Goal: Information Seeking & Learning: Find specific fact

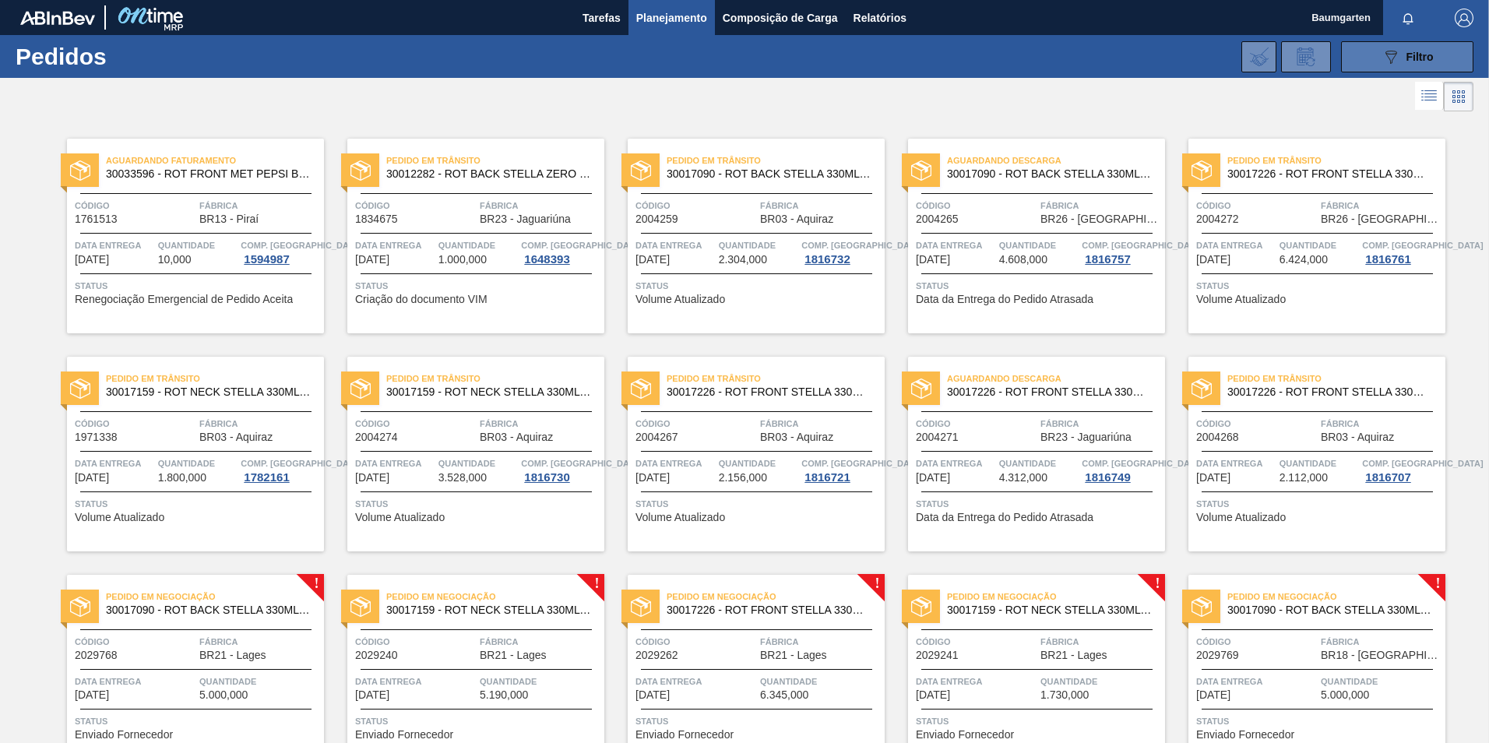
click at [1389, 48] on icon "089F7B8B-B2A5-4AFE-B5C0-19BA573D28AC" at bounding box center [1391, 57] width 19 height 19
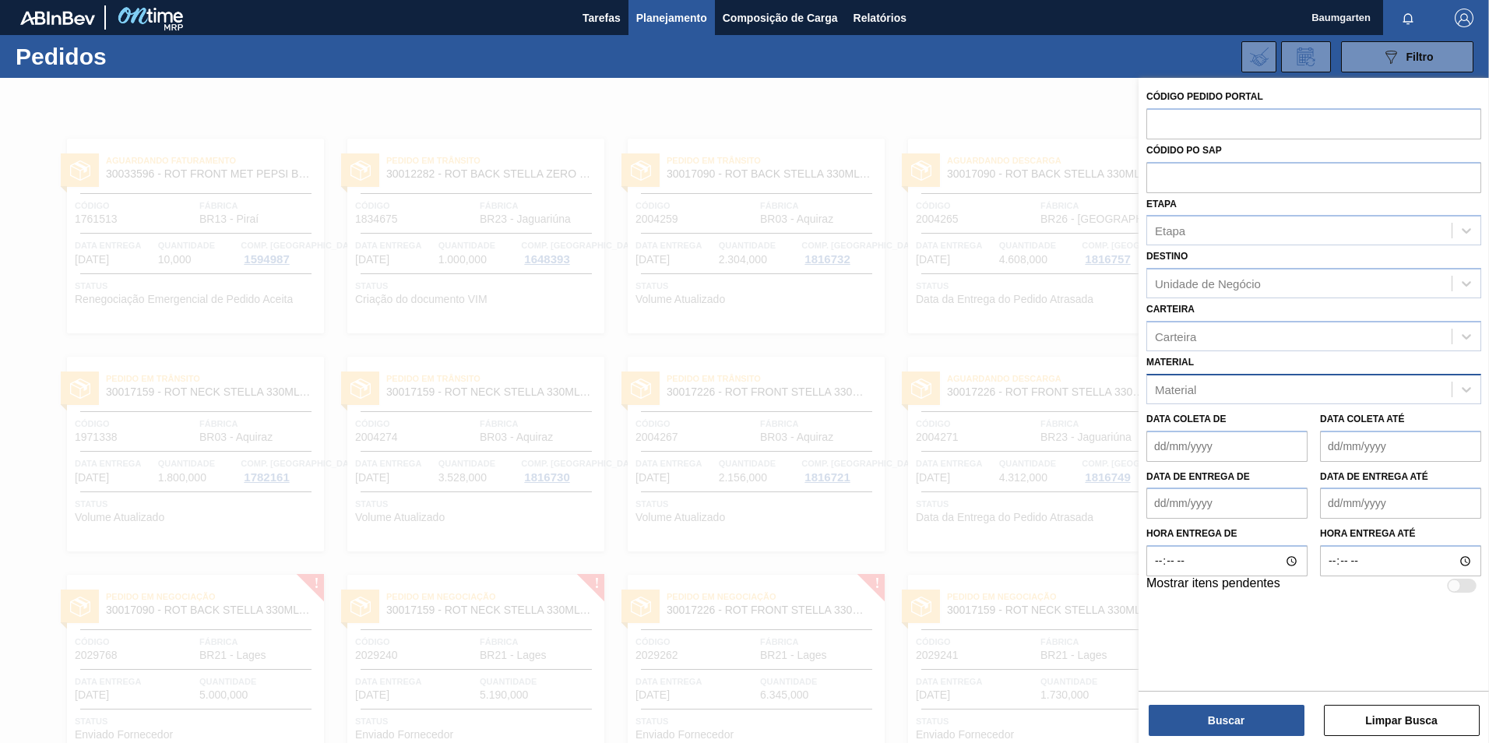
click at [1214, 391] on div "Material" at bounding box center [1299, 389] width 305 height 23
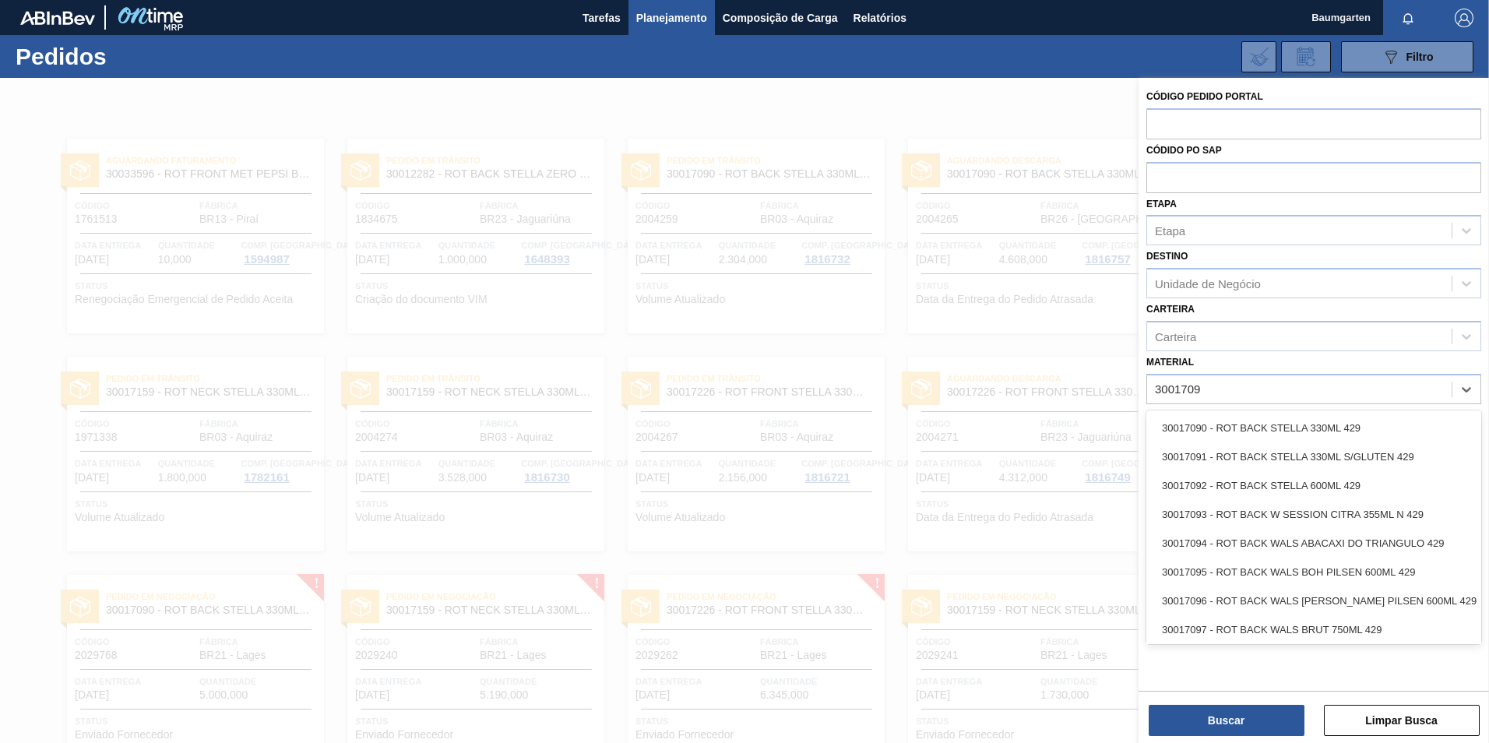
type input "30017090"
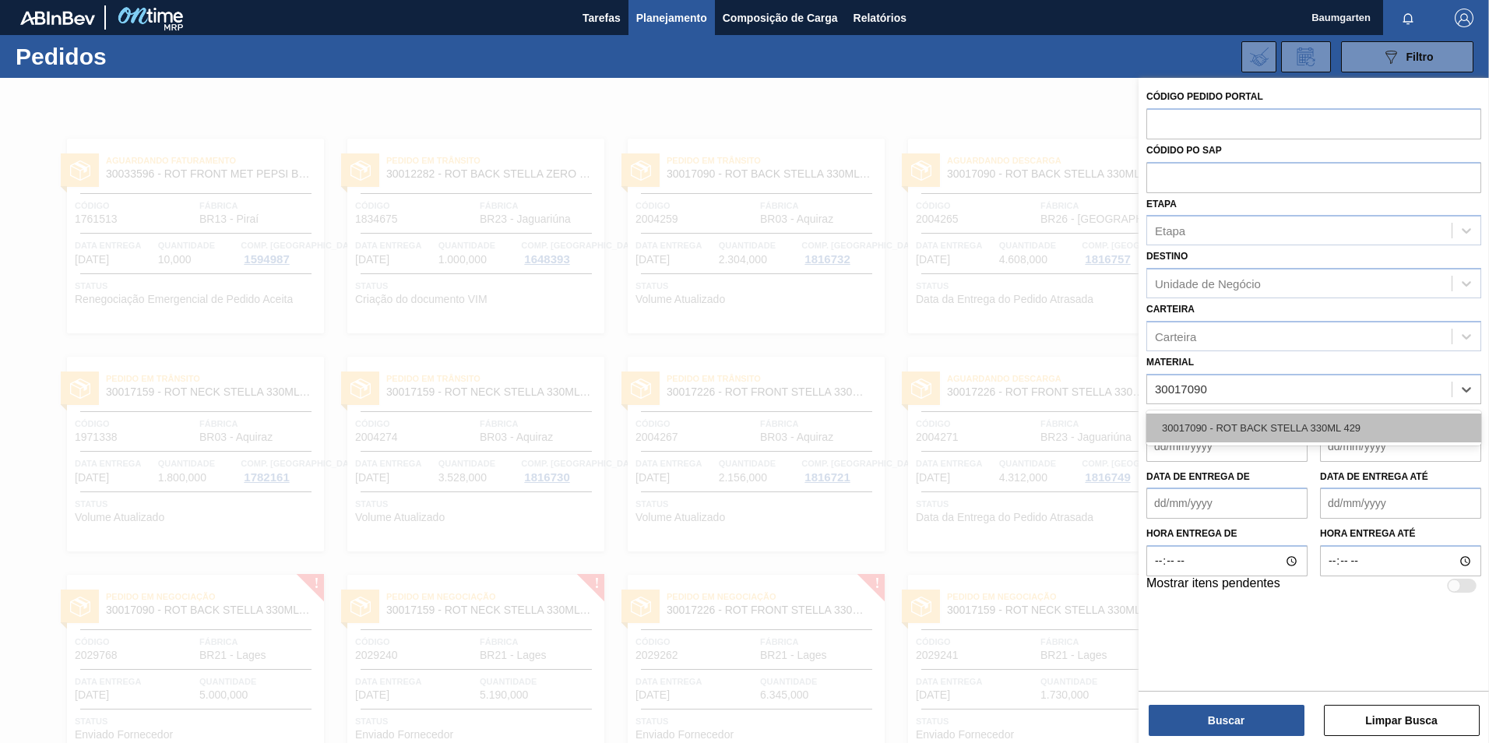
click at [1307, 425] on div "30017090 - ROT BACK STELLA 330ML 429" at bounding box center [1314, 428] width 335 height 29
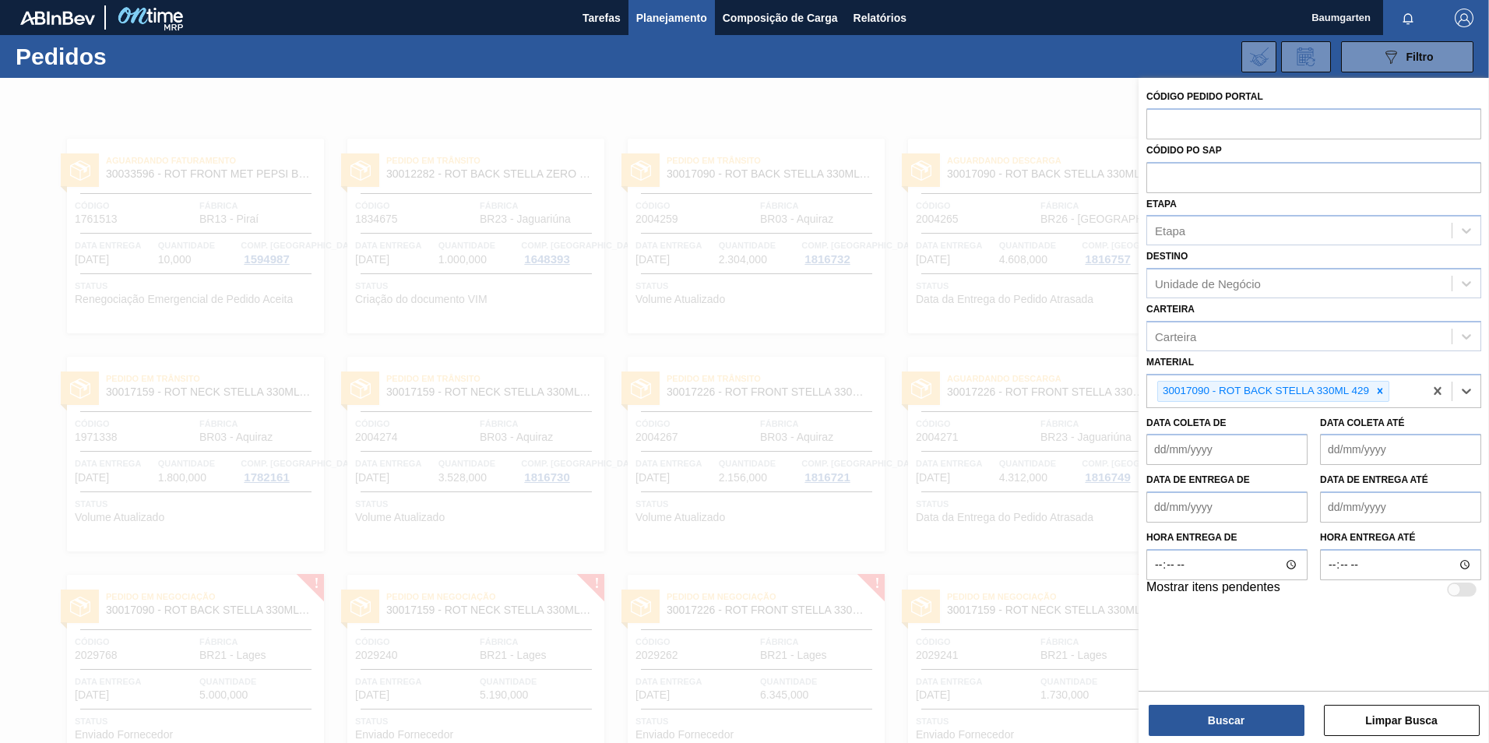
click at [1461, 593] on div at bounding box center [1462, 590] width 30 height 14
checkbox input "true"
click at [1216, 716] on button "Buscar" at bounding box center [1227, 720] width 156 height 31
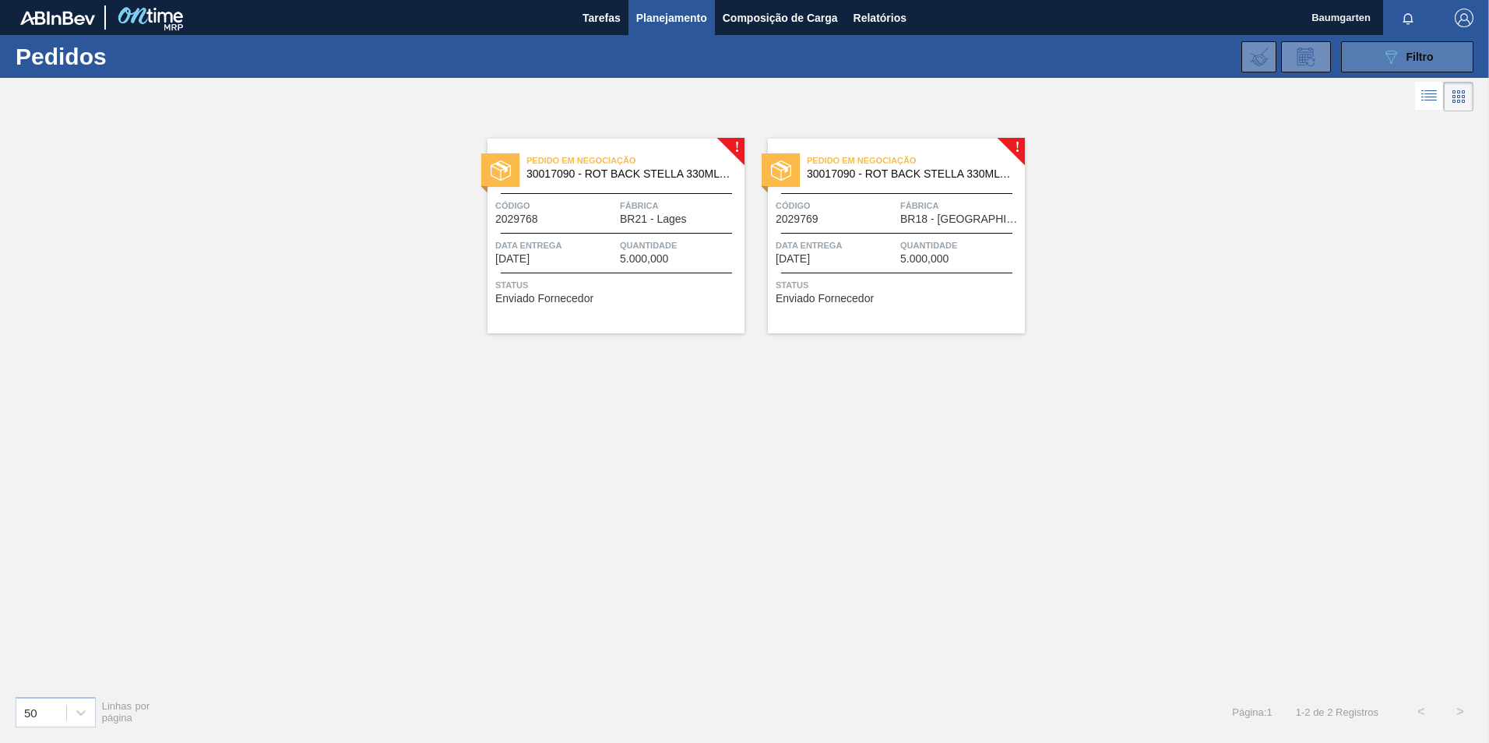
click at [1441, 56] on button "089F7B8B-B2A5-4AFE-B5C0-19BA573D28AC Filtro" at bounding box center [1407, 56] width 132 height 31
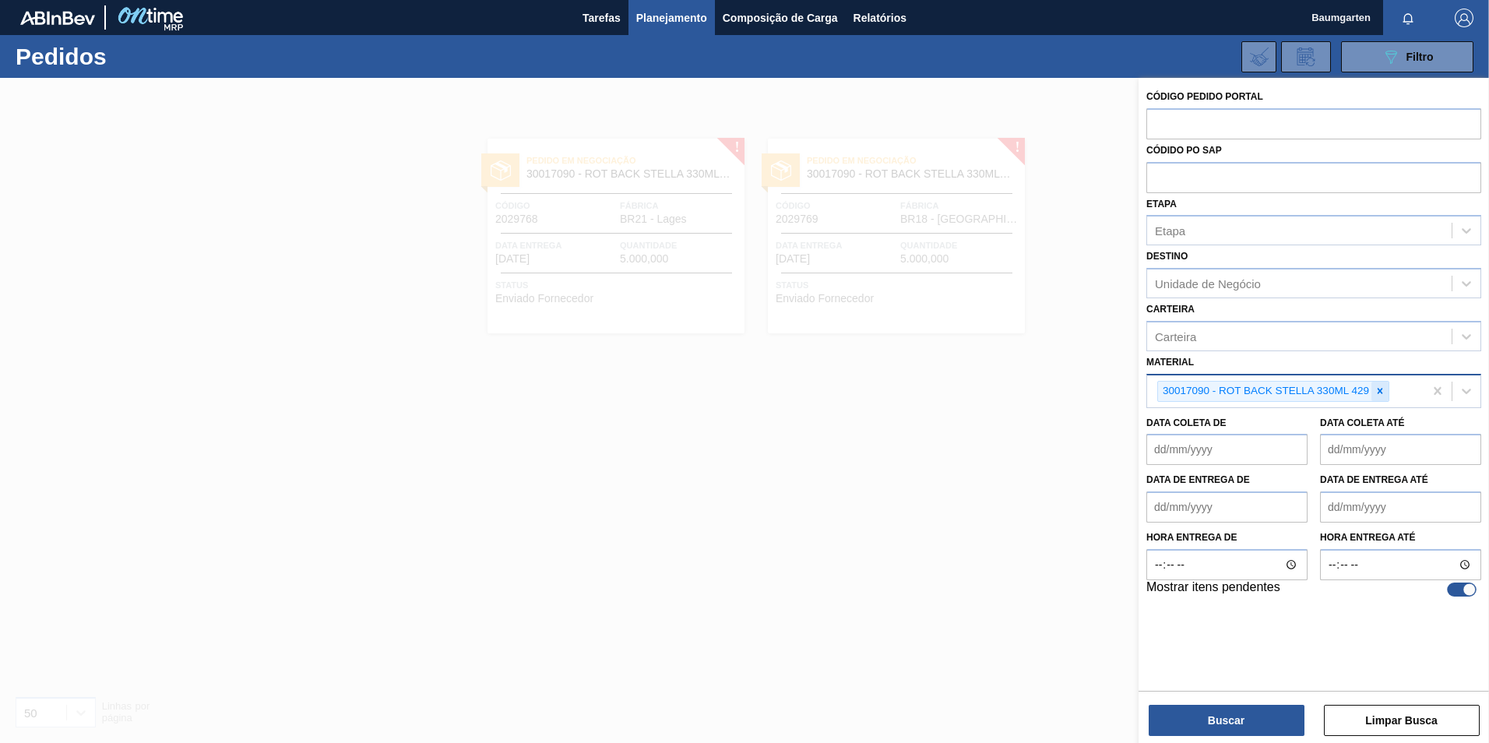
click at [1376, 391] on icon at bounding box center [1380, 391] width 11 height 11
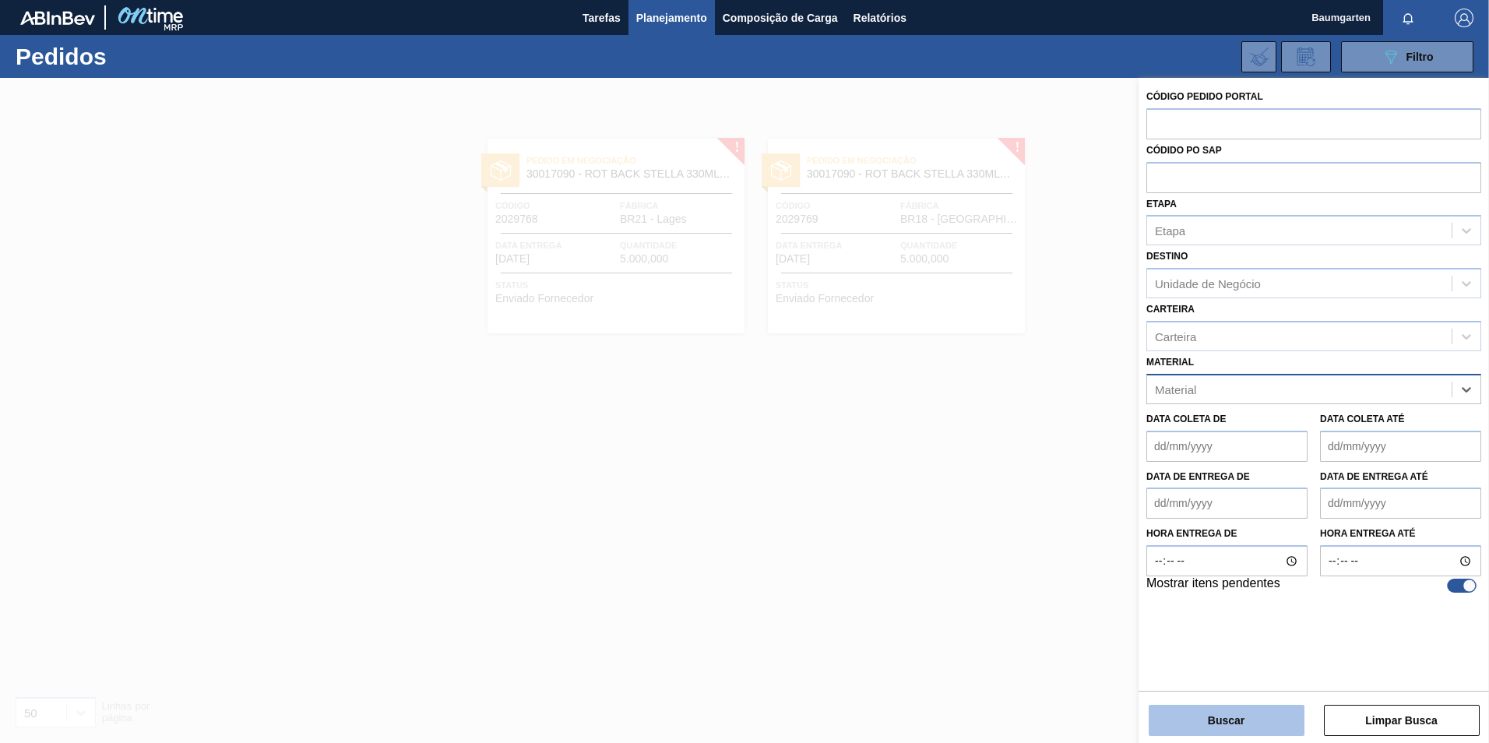
click at [1225, 733] on button "Buscar" at bounding box center [1227, 720] width 156 height 31
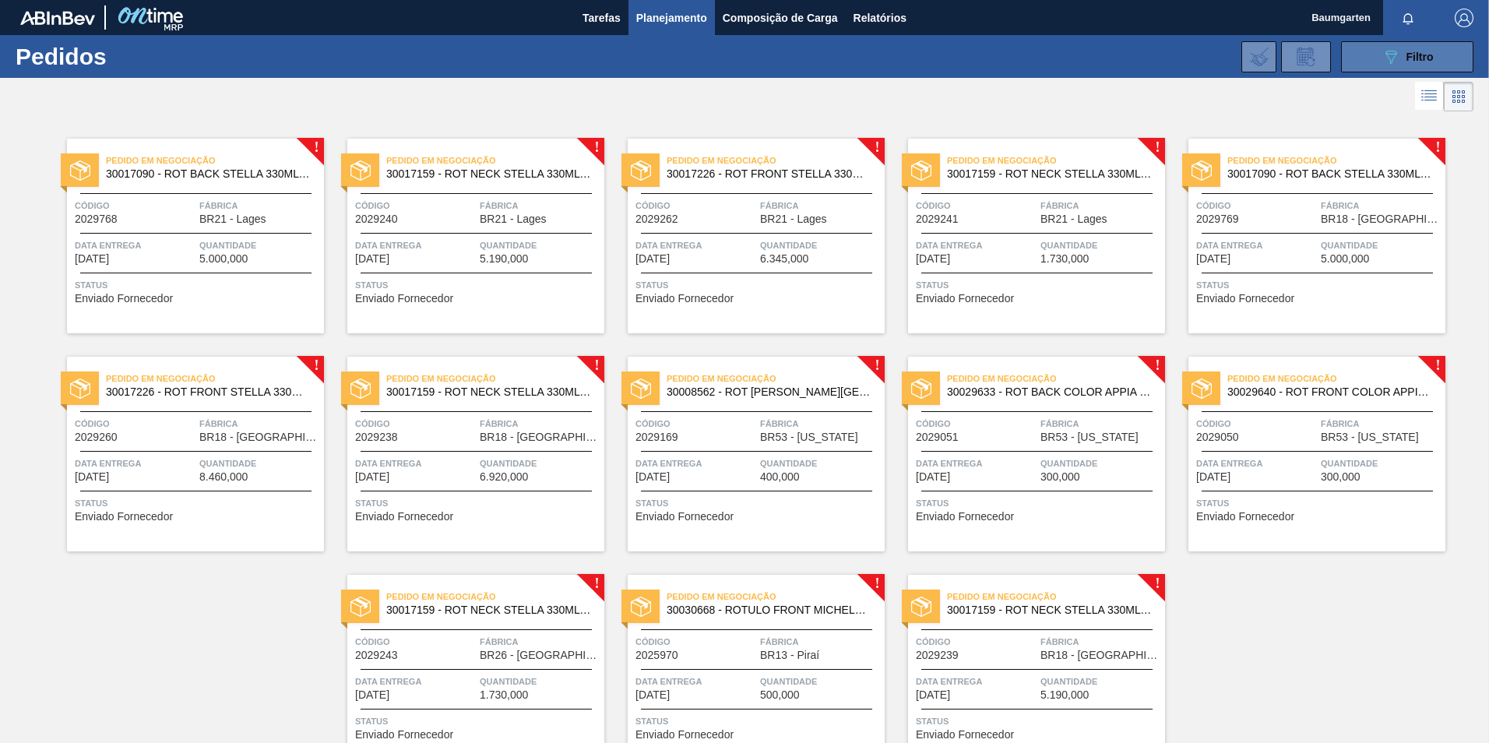
click at [1385, 58] on icon "089F7B8B-B2A5-4AFE-B5C0-19BA573D28AC" at bounding box center [1391, 57] width 19 height 19
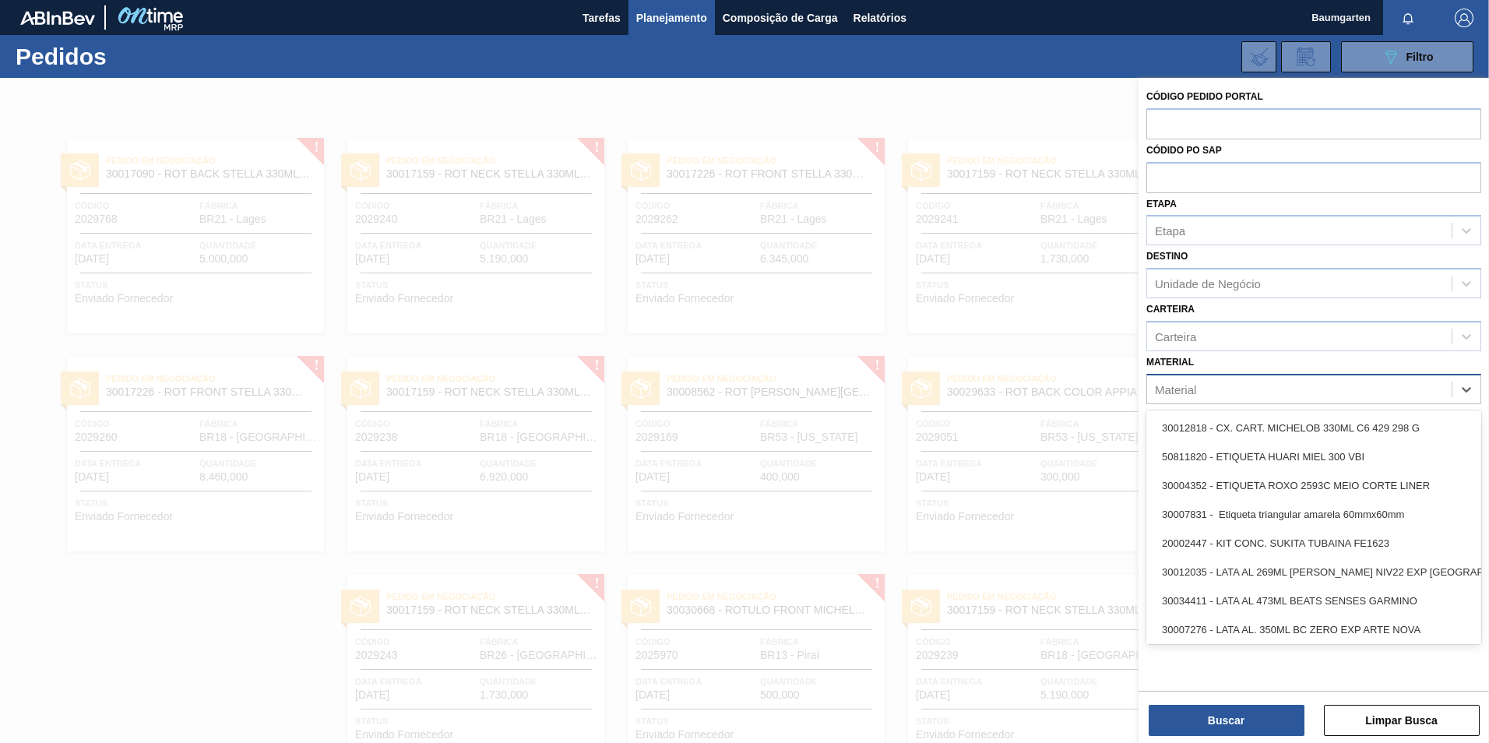
click at [1189, 389] on div "Material" at bounding box center [1175, 388] width 41 height 13
type input "30017226"
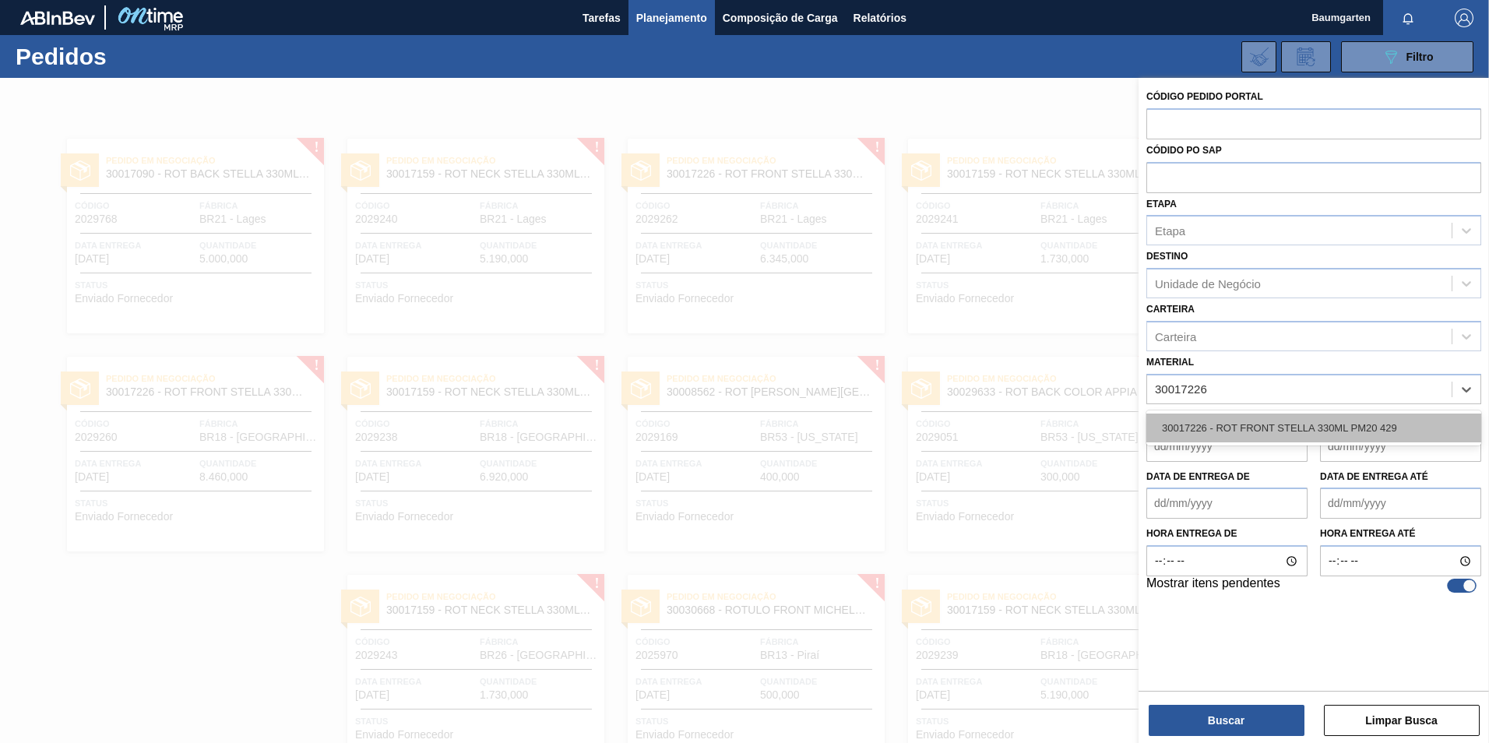
click at [1288, 427] on div "30017226 - ROT FRONT STELLA 330ML PM20 429" at bounding box center [1314, 428] width 335 height 29
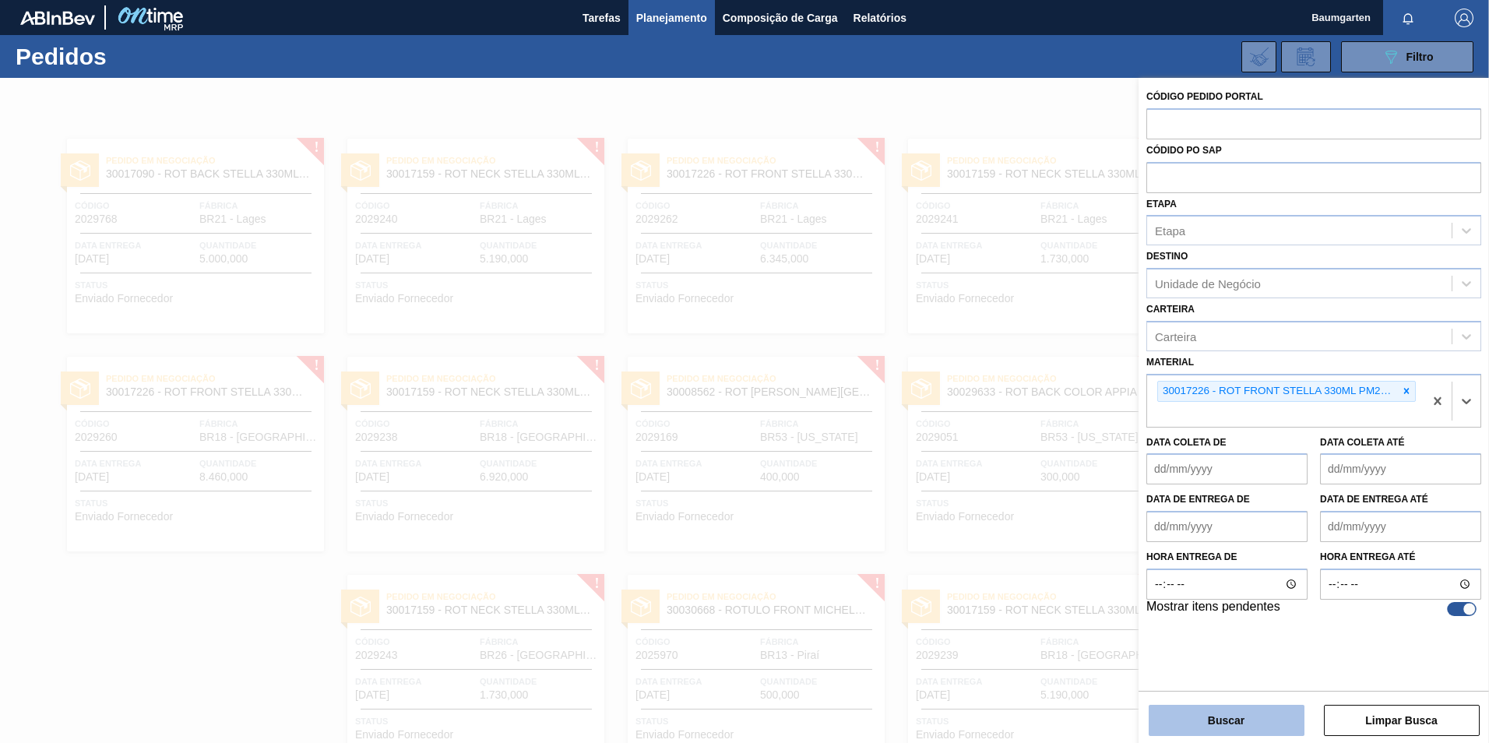
click at [1247, 719] on button "Buscar" at bounding box center [1227, 720] width 156 height 31
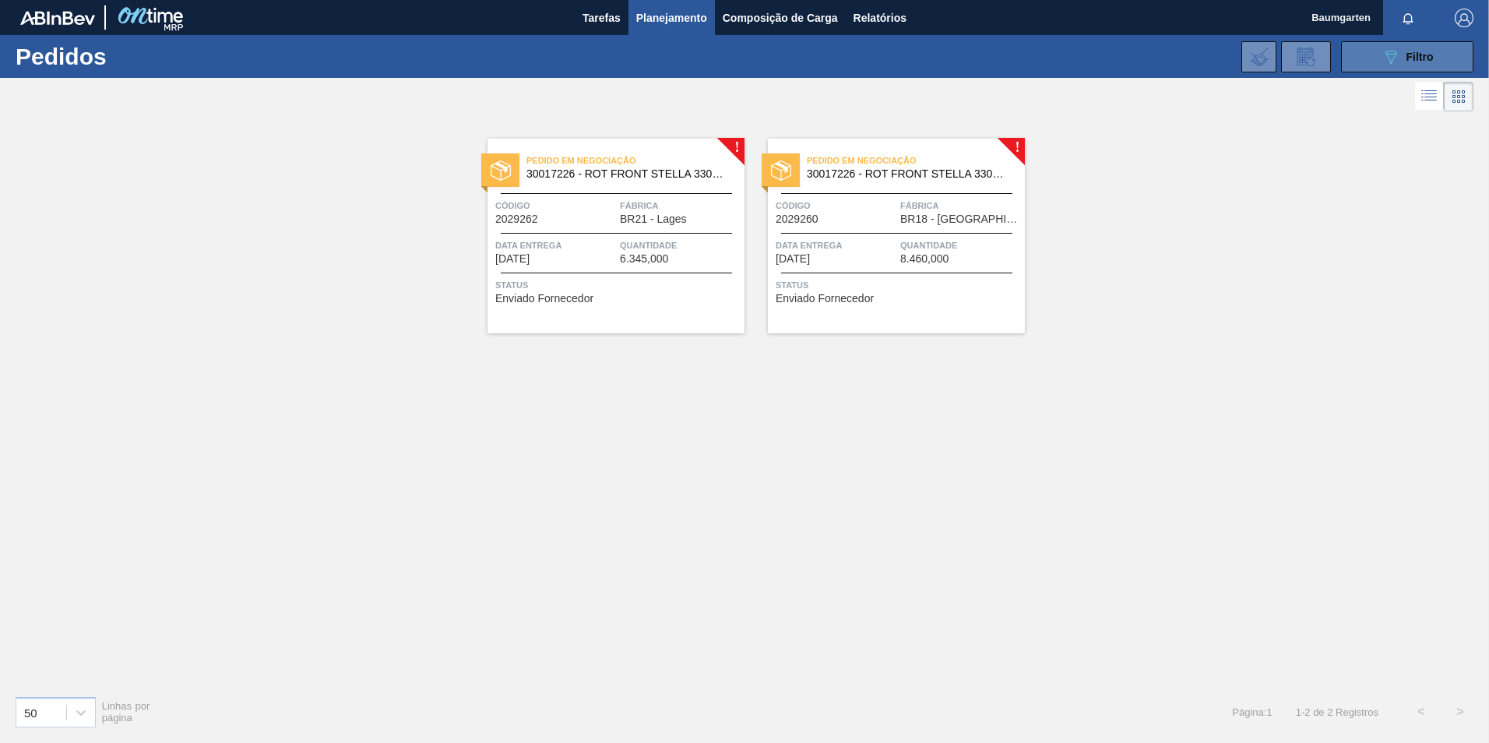
click at [1377, 62] on button "089F7B8B-B2A5-4AFE-B5C0-19BA573D28AC Filtro" at bounding box center [1407, 56] width 132 height 31
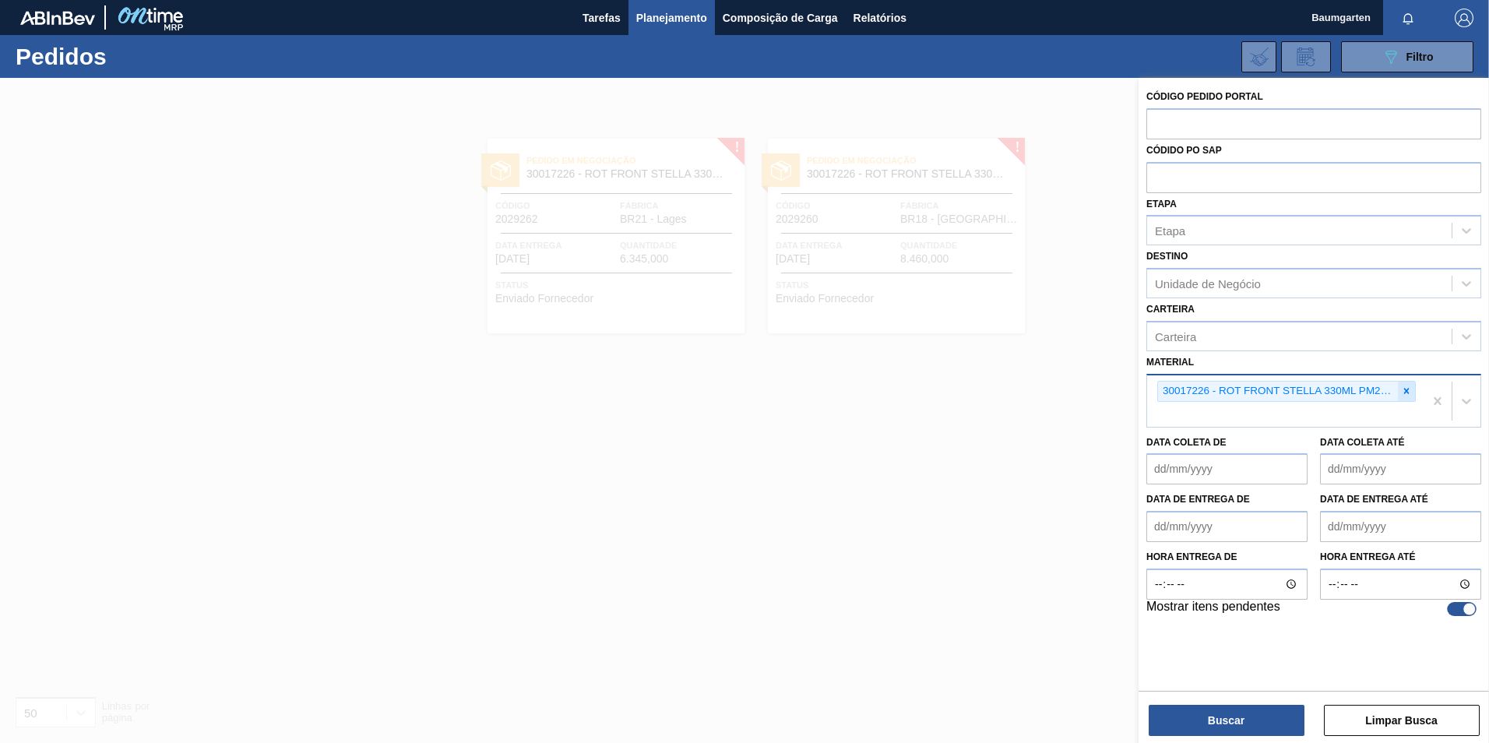
click at [1405, 393] on icon at bounding box center [1406, 391] width 5 height 5
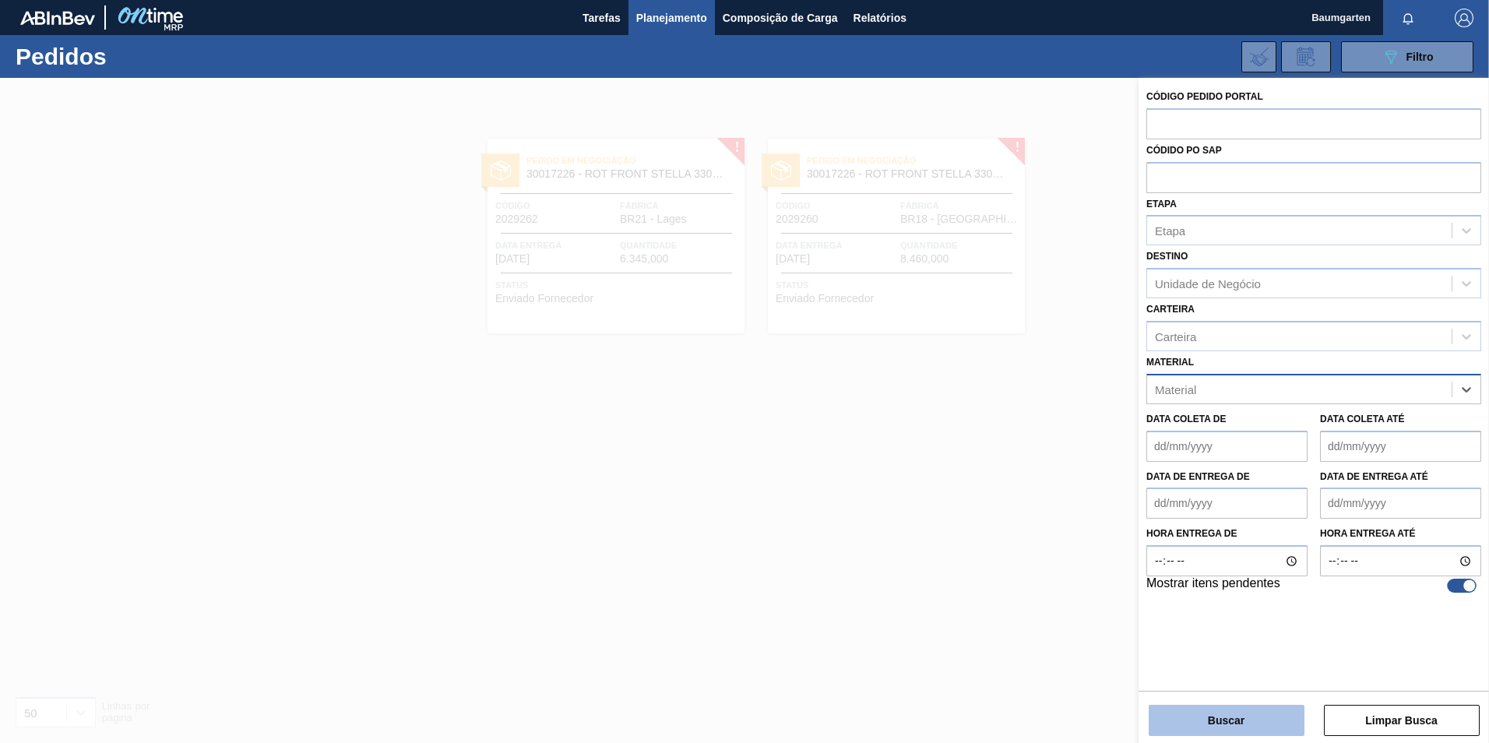
click at [1217, 722] on button "Buscar" at bounding box center [1227, 720] width 156 height 31
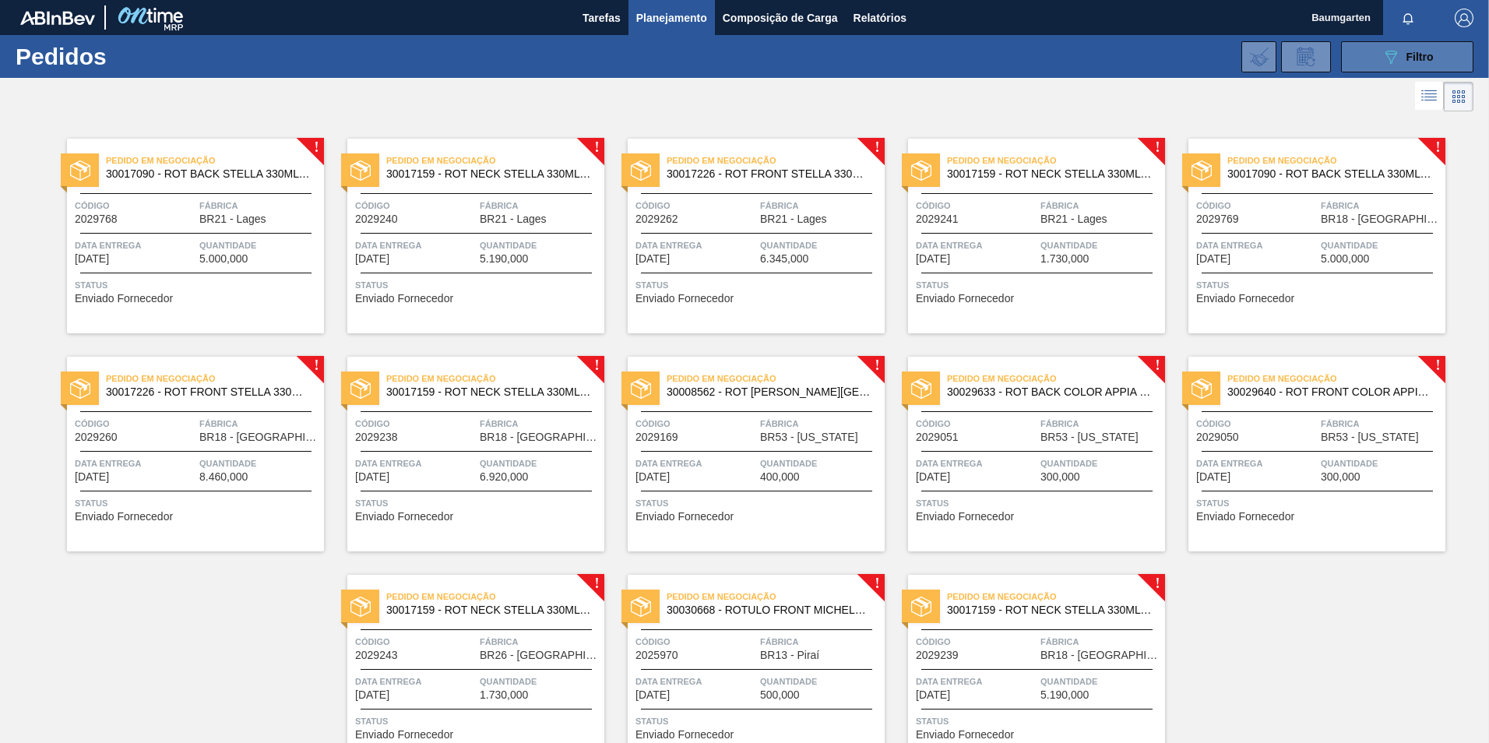
click at [1398, 55] on div "089F7B8B-B2A5-4AFE-B5C0-19BA573D28AC Filtro" at bounding box center [1408, 57] width 52 height 19
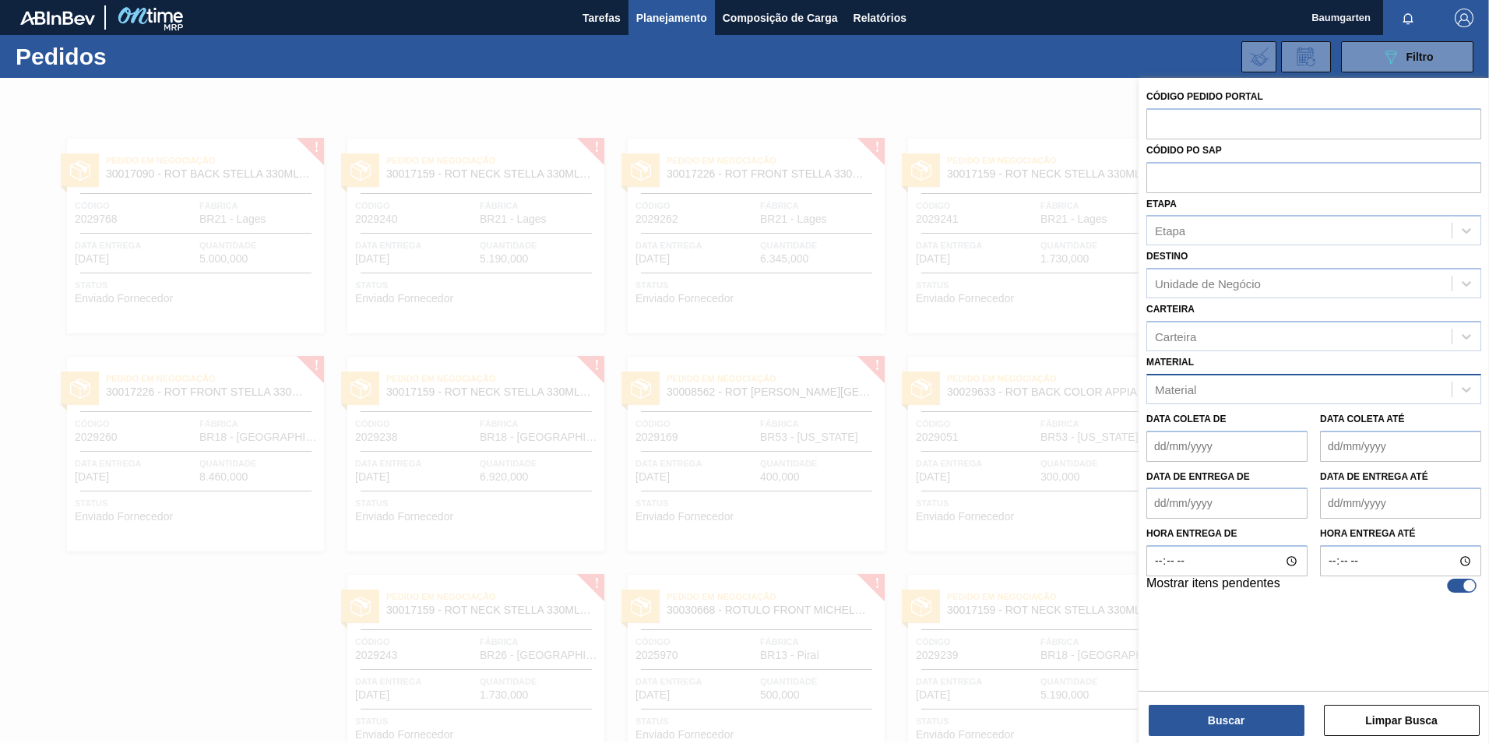
click at [1186, 388] on div "Material" at bounding box center [1175, 388] width 41 height 13
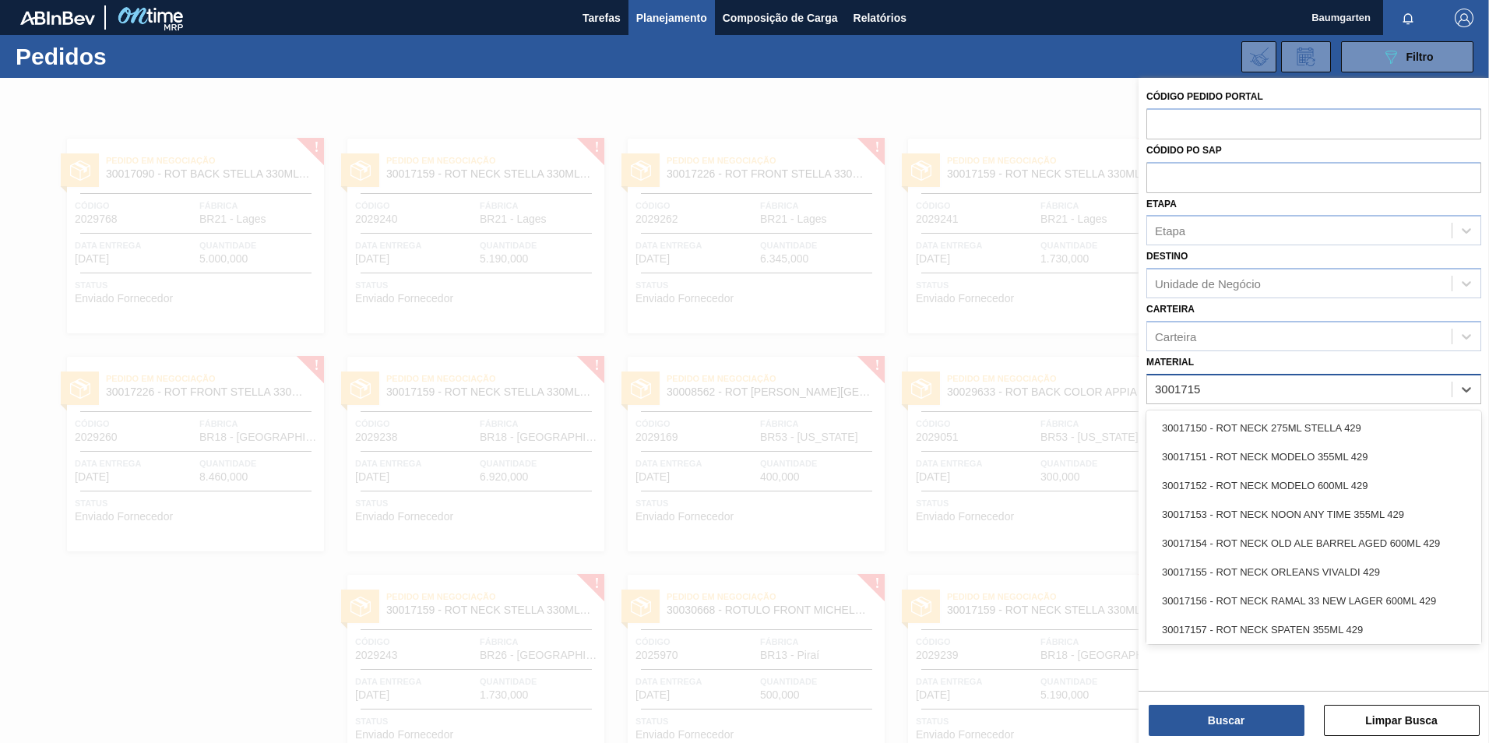
type input "30017159"
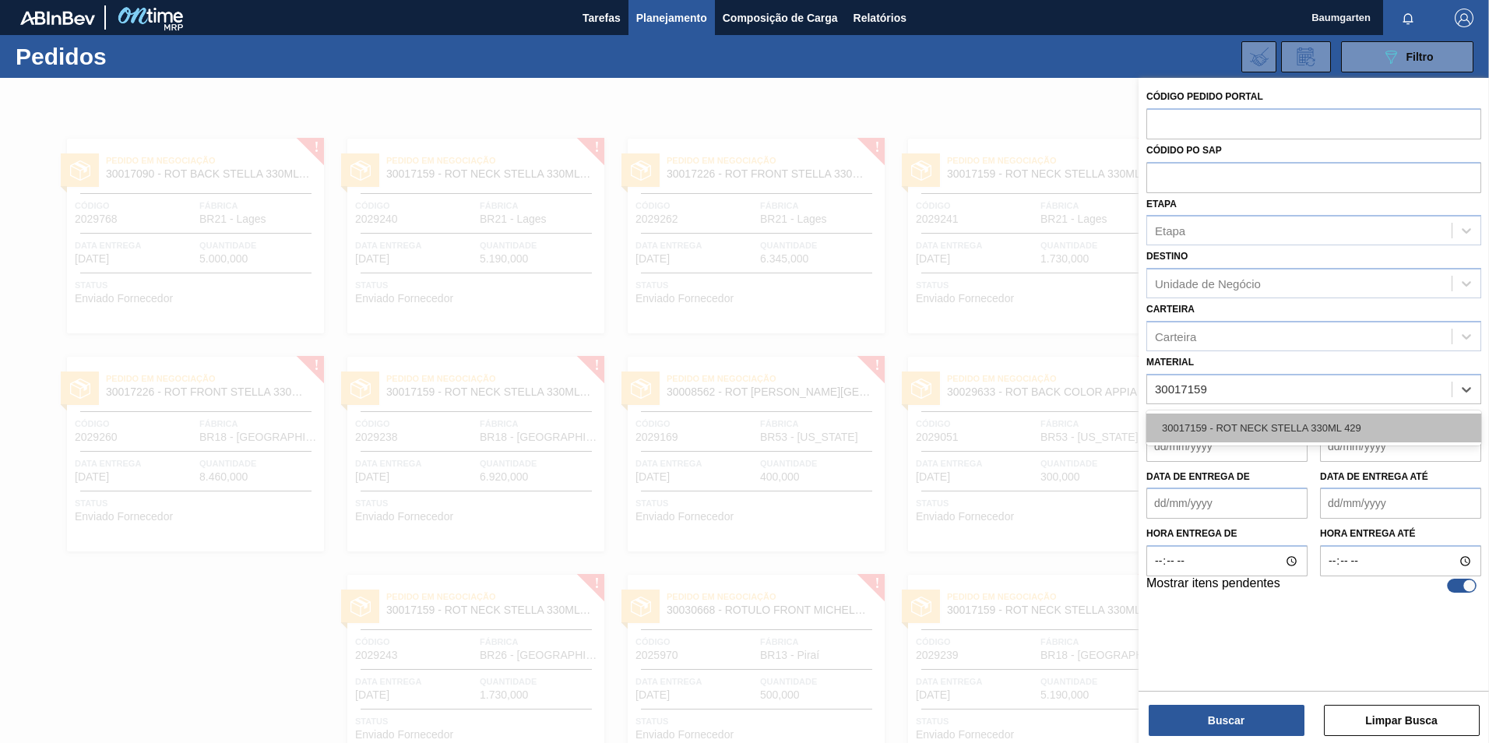
click at [1268, 424] on div "30017159 - ROT NECK STELLA 330ML 429" at bounding box center [1314, 428] width 335 height 29
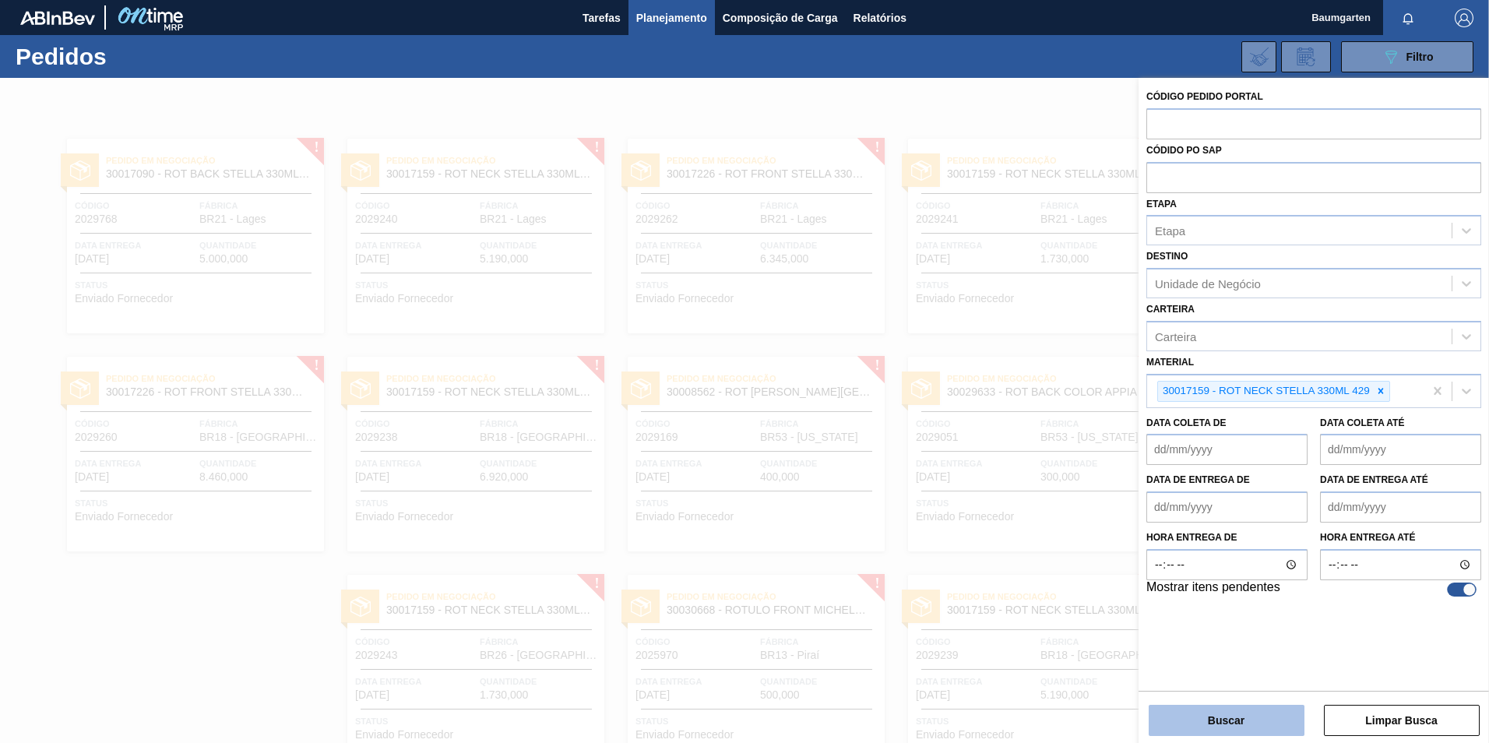
click at [1214, 717] on button "Buscar" at bounding box center [1227, 720] width 156 height 31
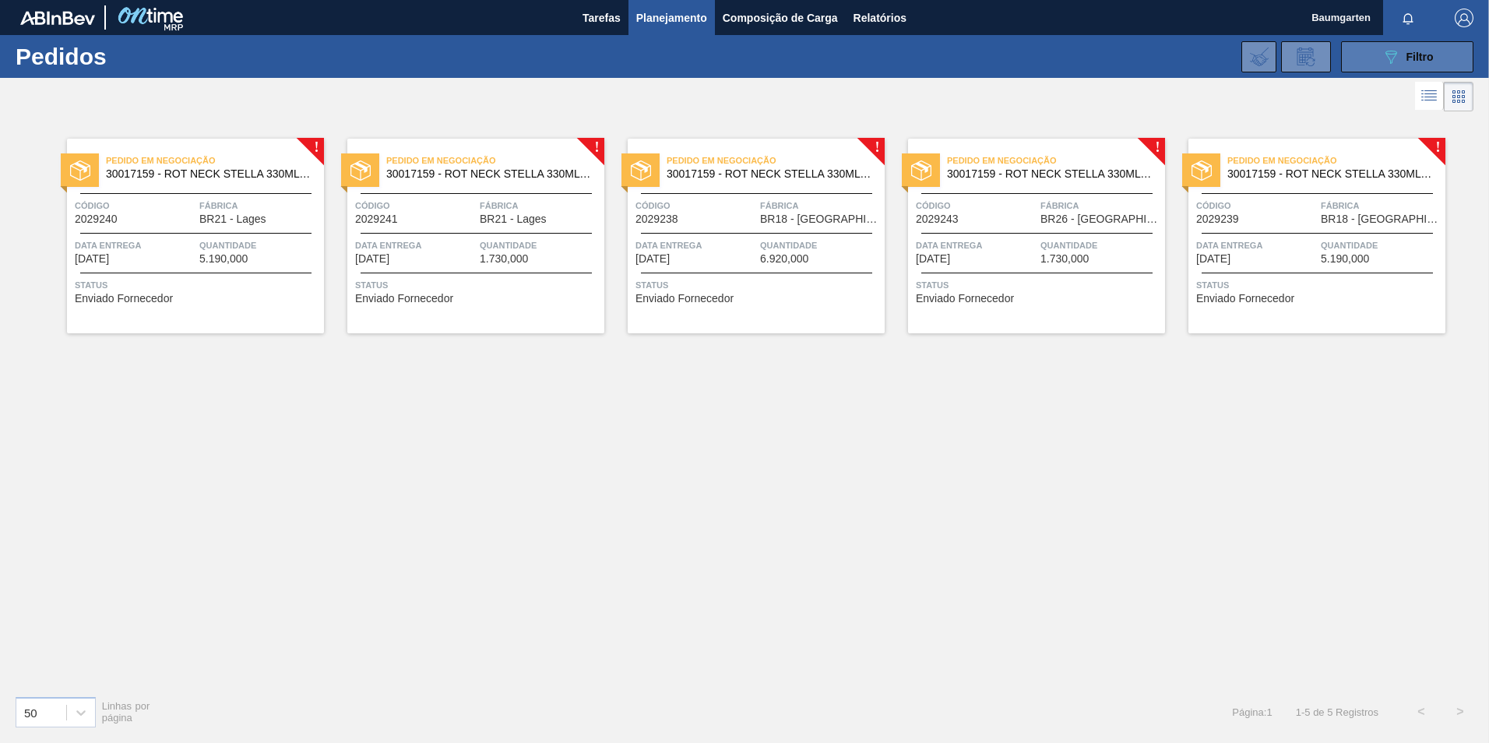
click at [1376, 58] on button "089F7B8B-B2A5-4AFE-B5C0-19BA573D28AC Filtro" at bounding box center [1407, 56] width 132 height 31
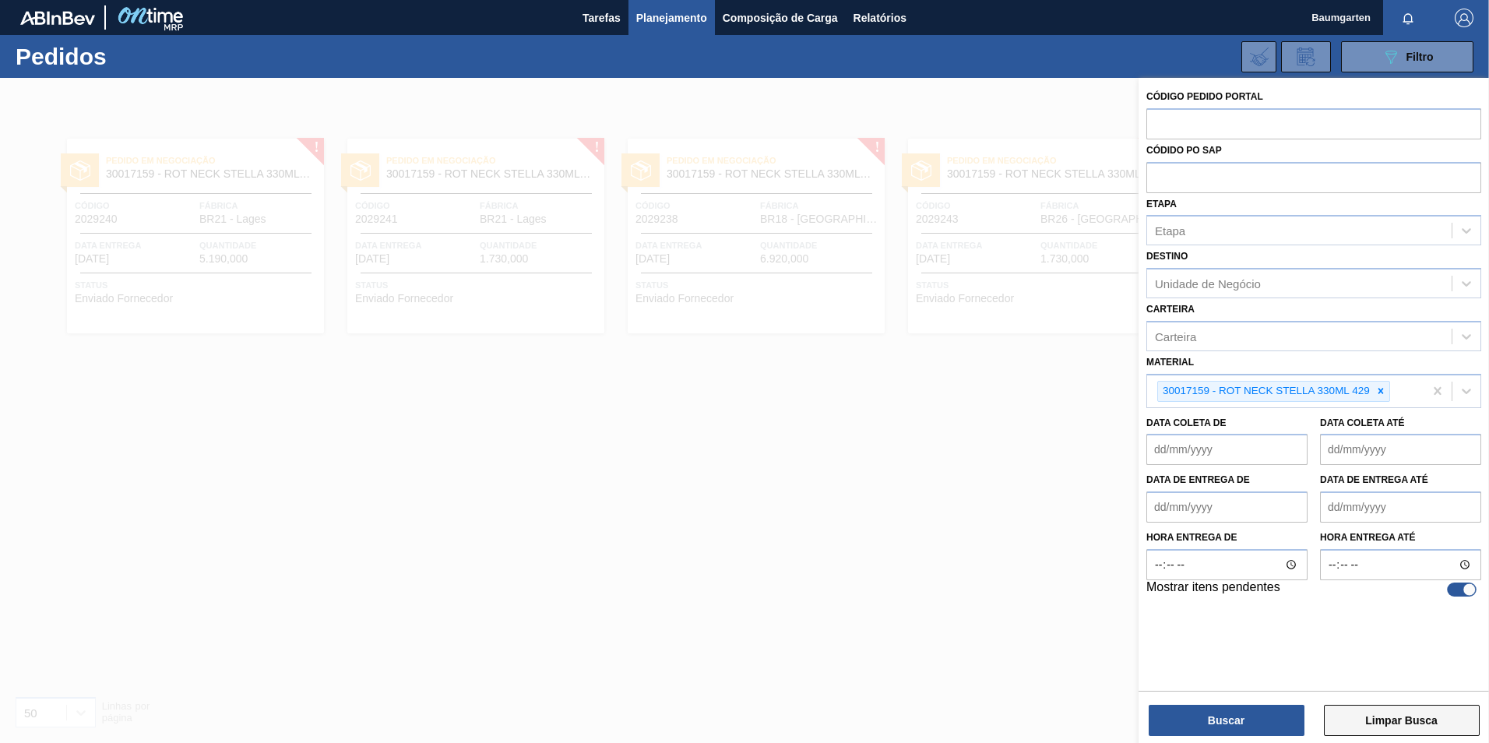
click at [1383, 724] on button "Limpar Busca" at bounding box center [1402, 720] width 156 height 31
checkbox input "false"
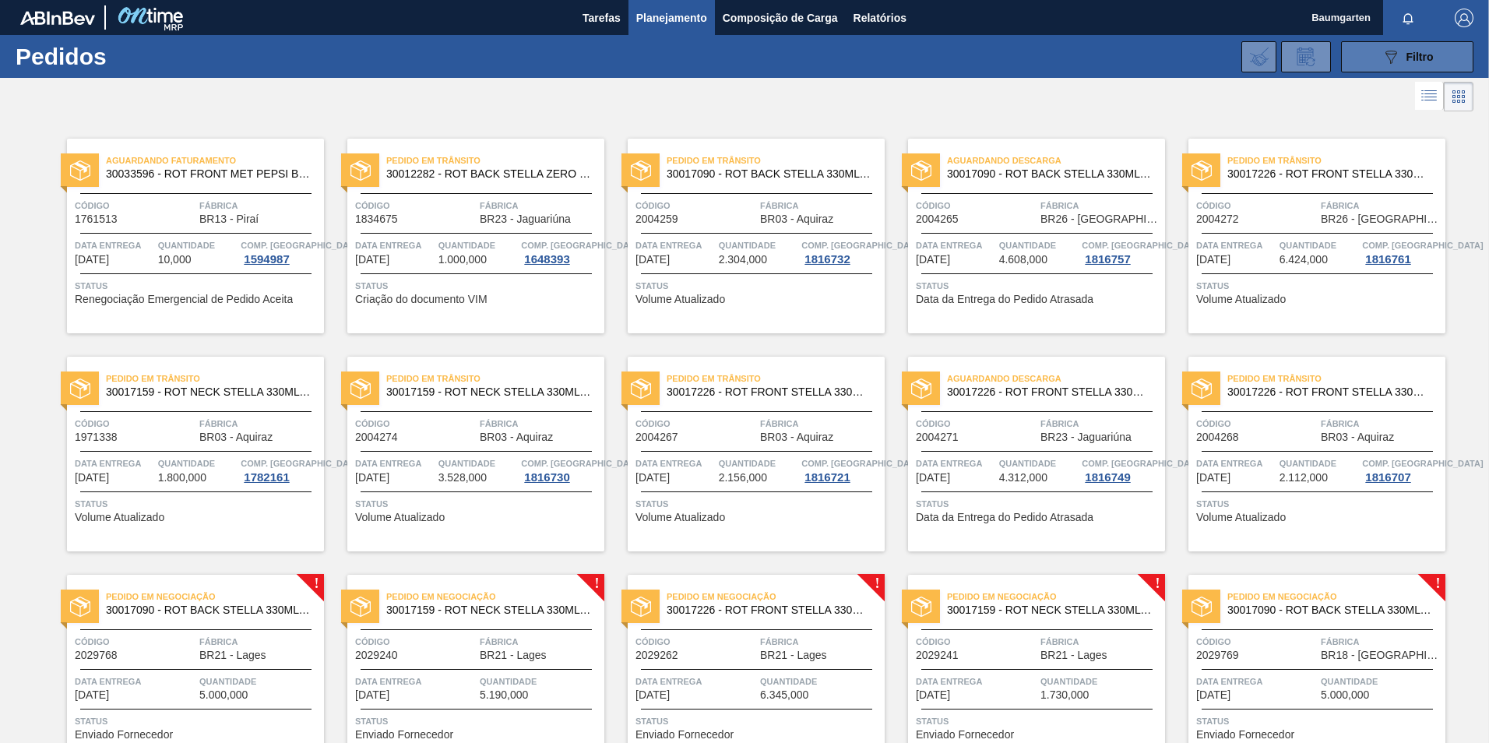
click at [1395, 55] on icon "089F7B8B-B2A5-4AFE-B5C0-19BA573D28AC" at bounding box center [1391, 57] width 19 height 19
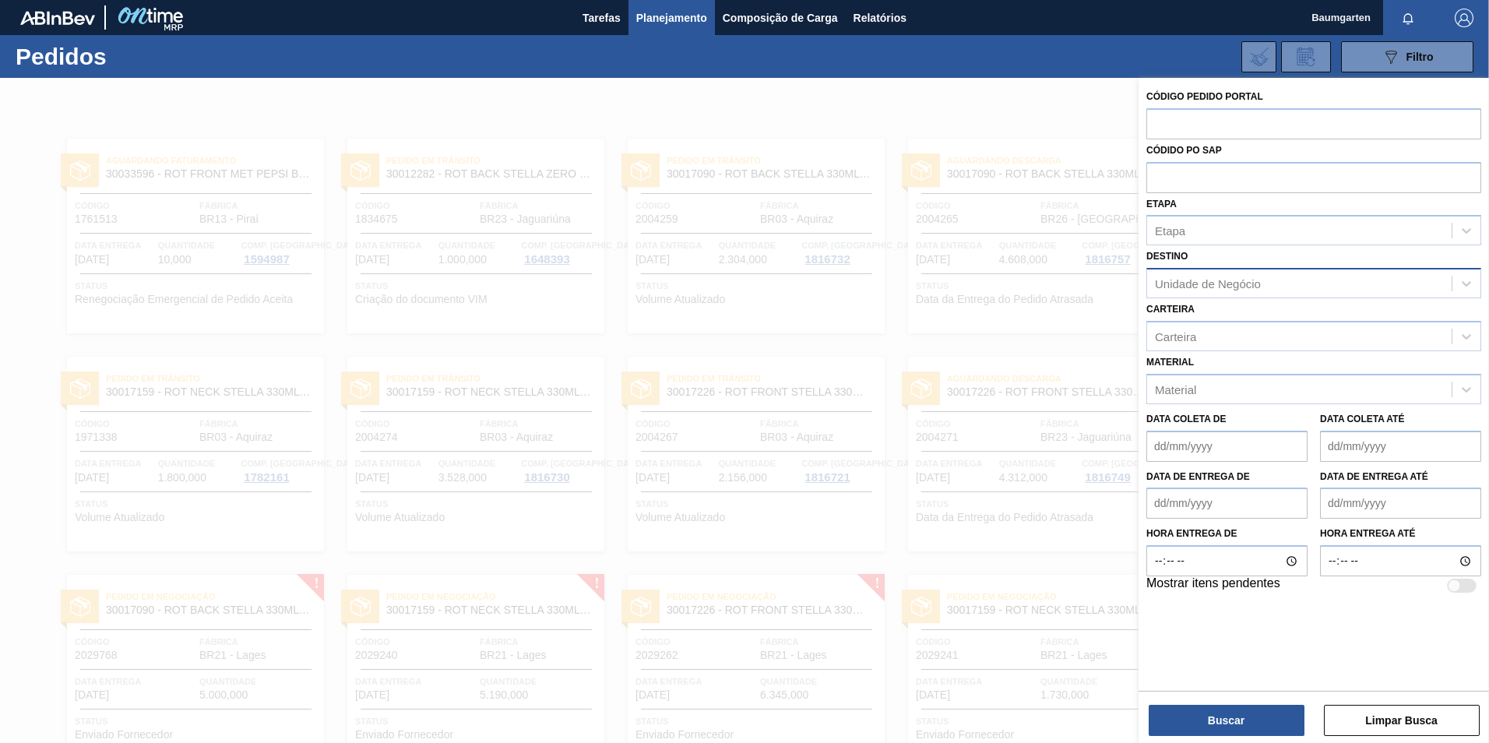
click at [1225, 284] on div "Unidade de Negócio" at bounding box center [1208, 283] width 106 height 13
type input "jagua"
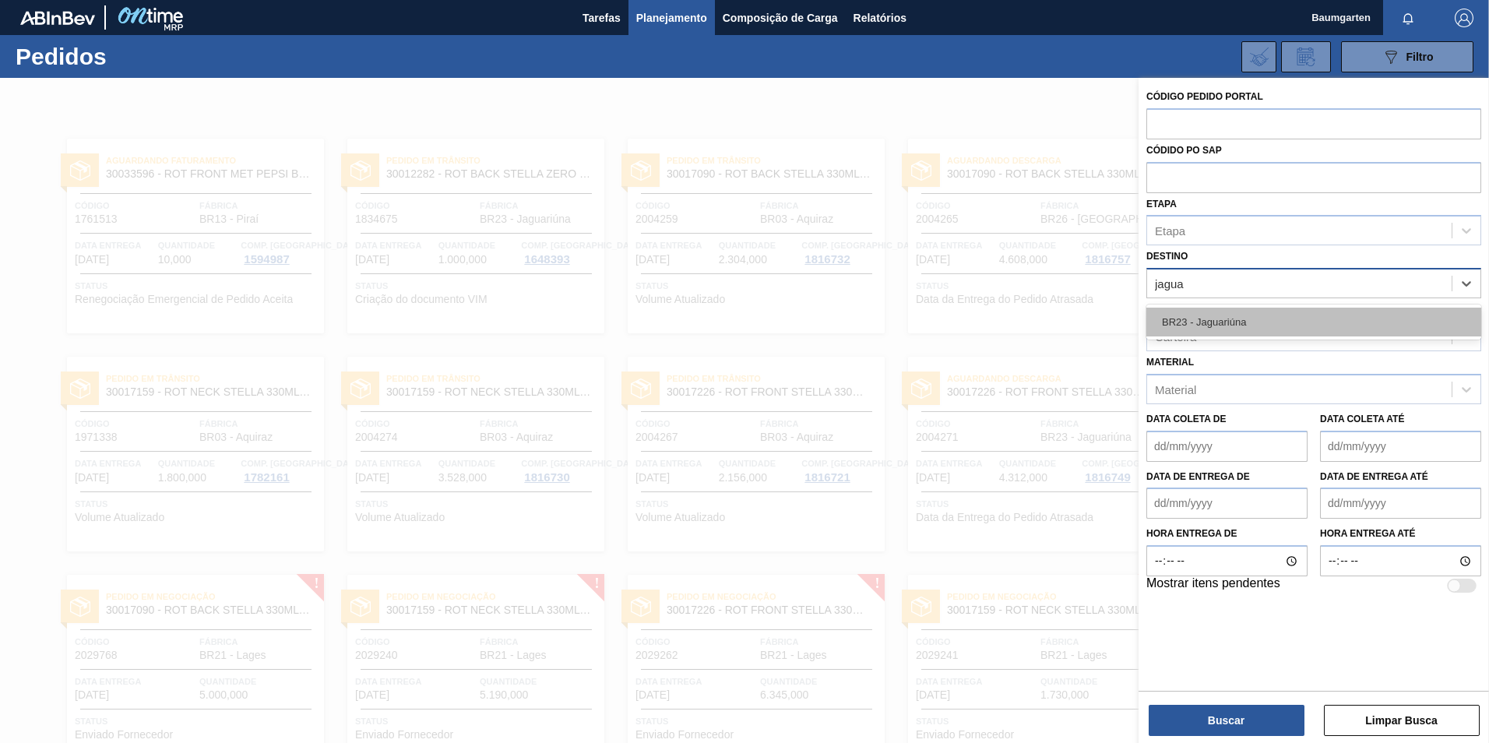
click at [1237, 337] on div "BR23 - Jaguariúna" at bounding box center [1314, 322] width 335 height 29
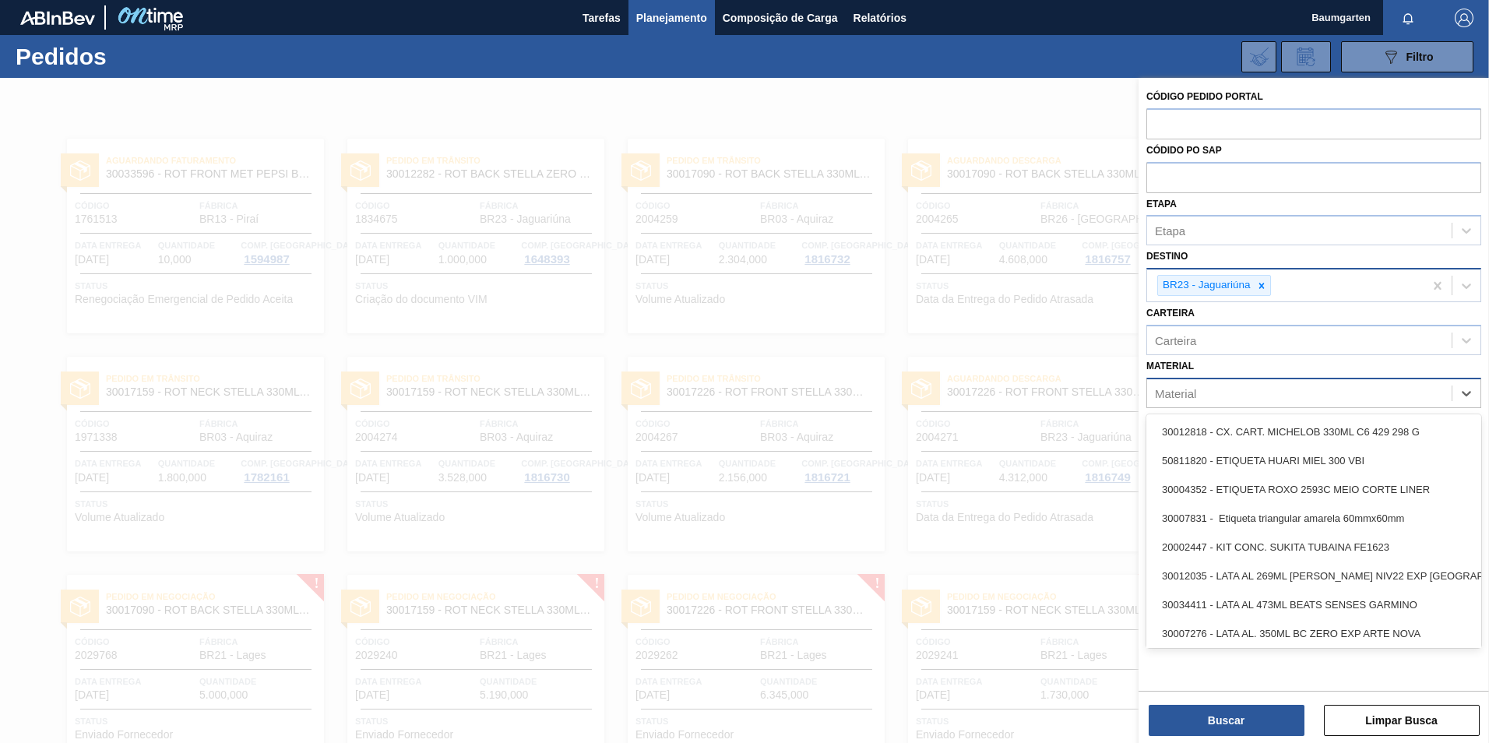
click at [1231, 389] on div "Material" at bounding box center [1299, 393] width 305 height 23
type input "30017159"
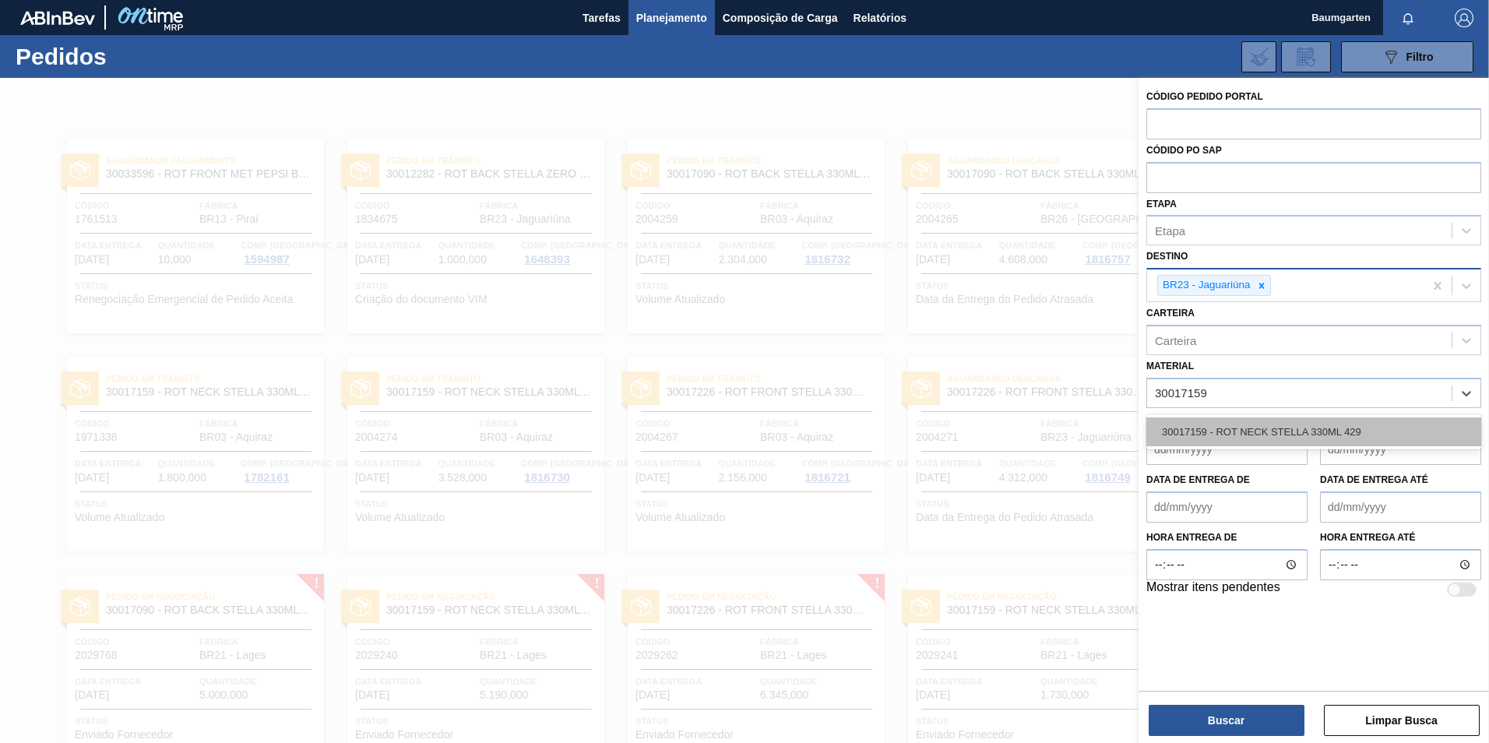
click at [1251, 425] on div "30017159 - ROT NECK STELLA 330ML 429" at bounding box center [1314, 432] width 335 height 29
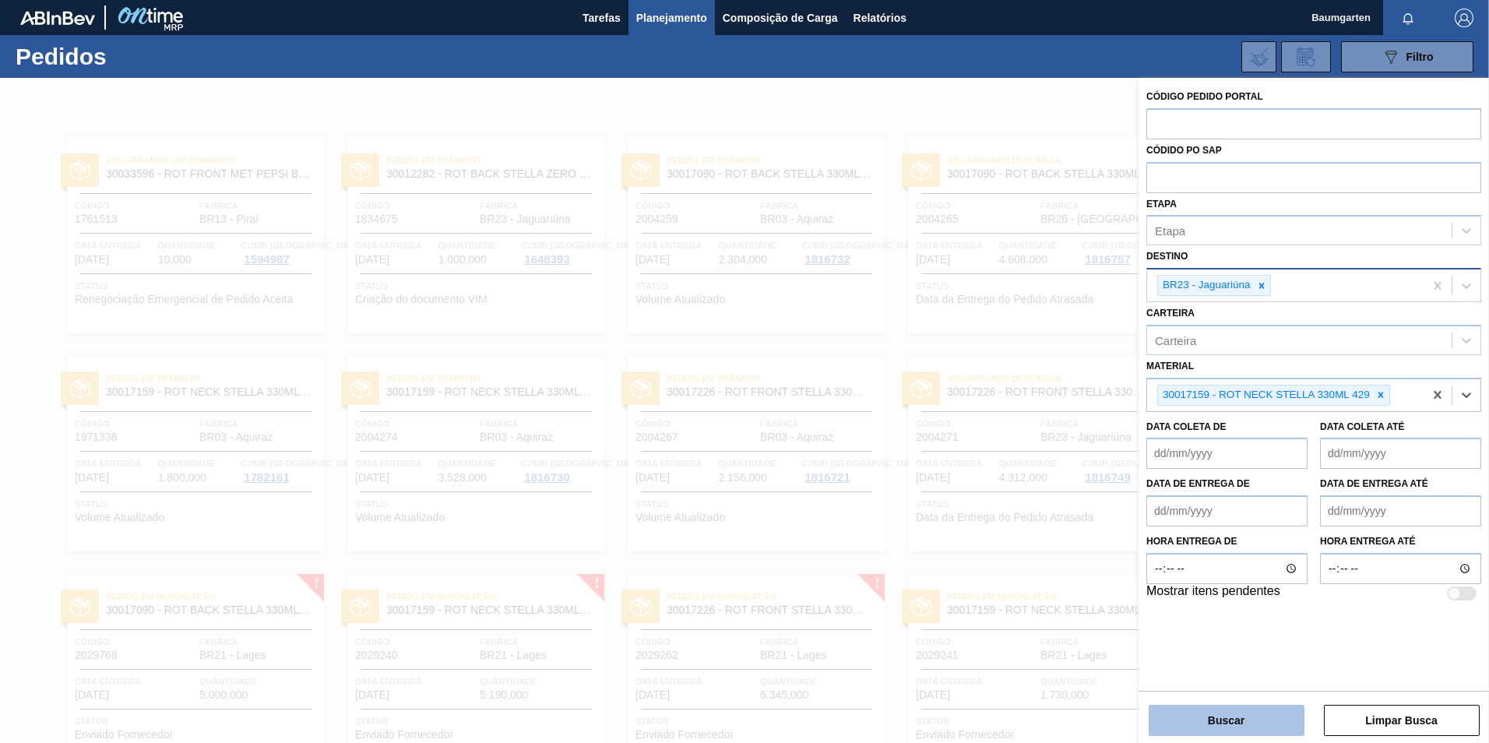
click at [1217, 720] on button "Buscar" at bounding box center [1227, 720] width 156 height 31
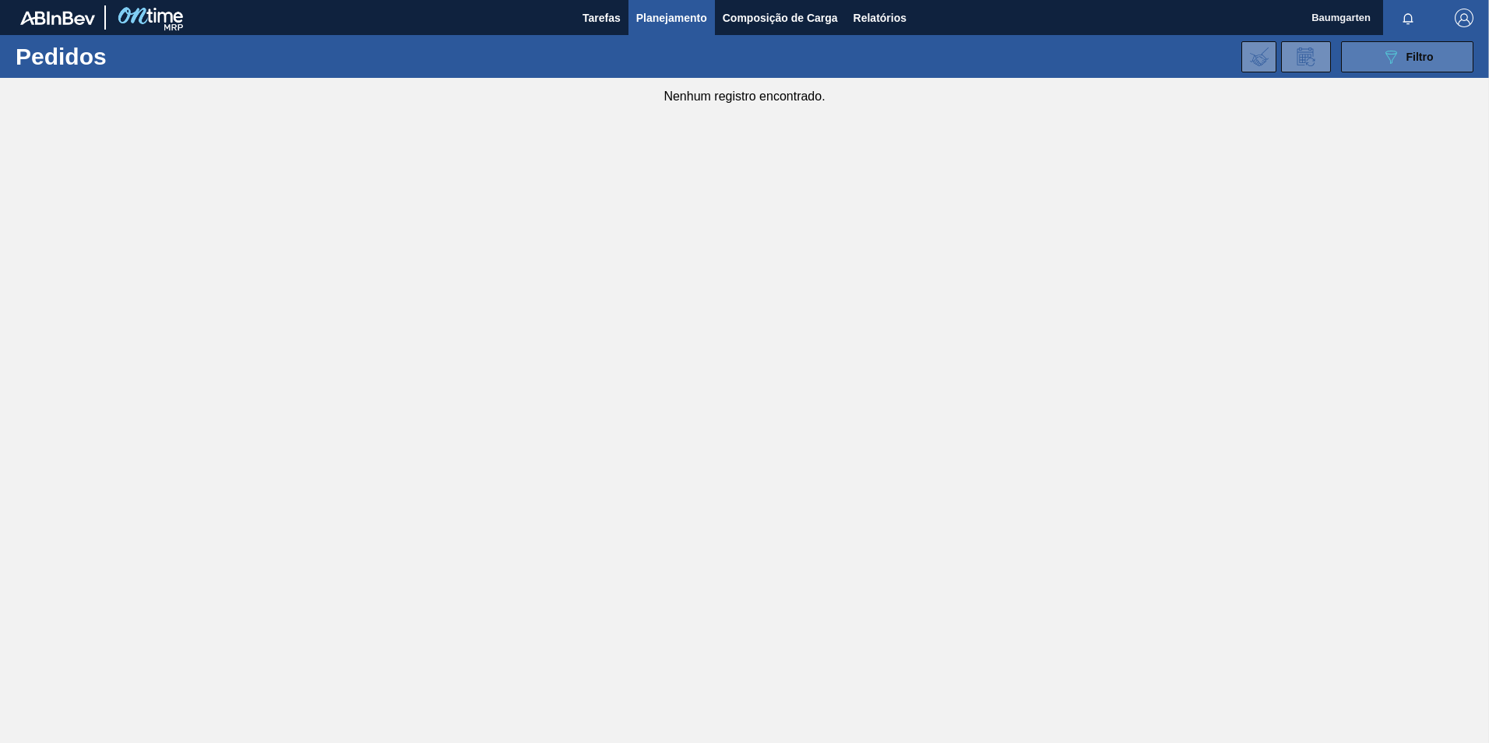
click at [1429, 59] on span "Filtro" at bounding box center [1420, 57] width 27 height 12
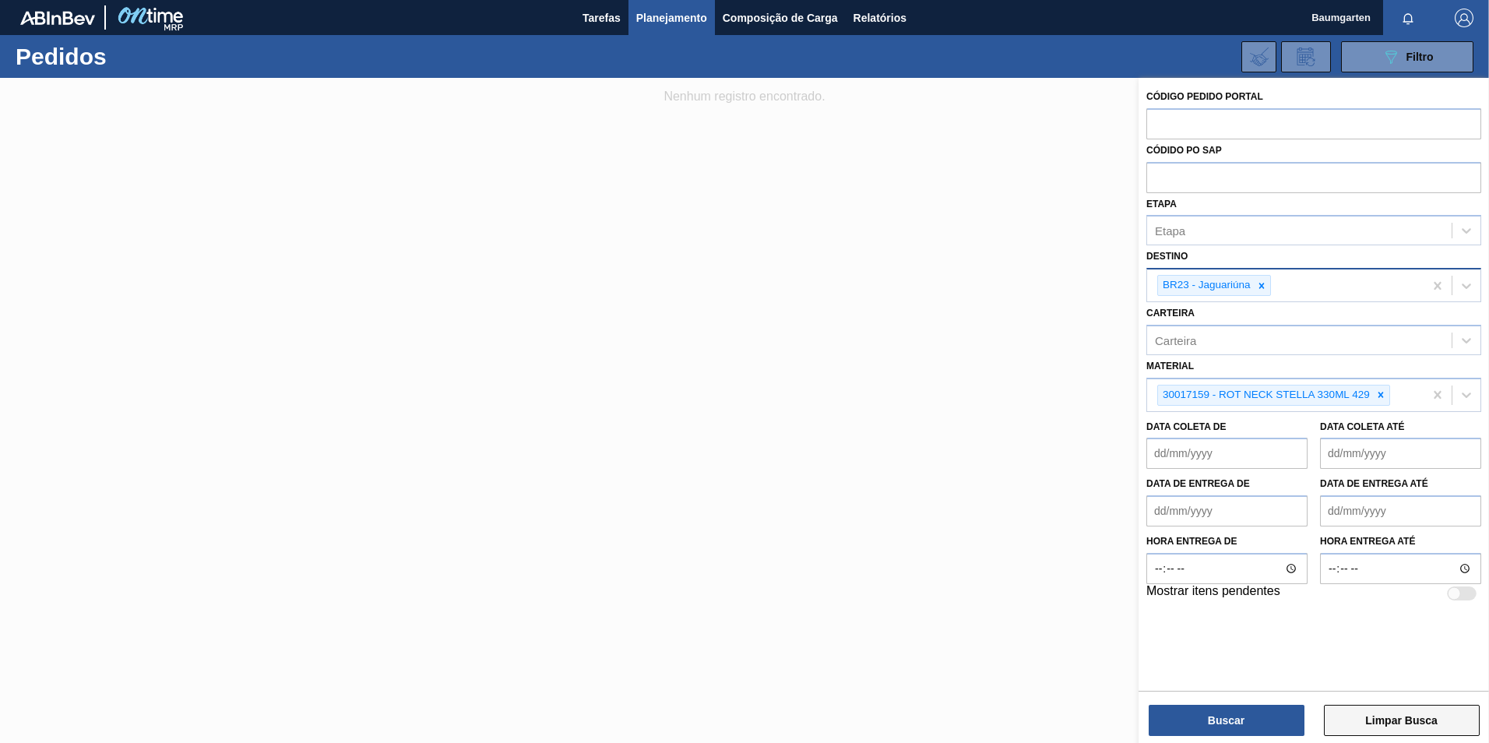
click at [1346, 722] on button "Limpar Busca" at bounding box center [1402, 720] width 156 height 31
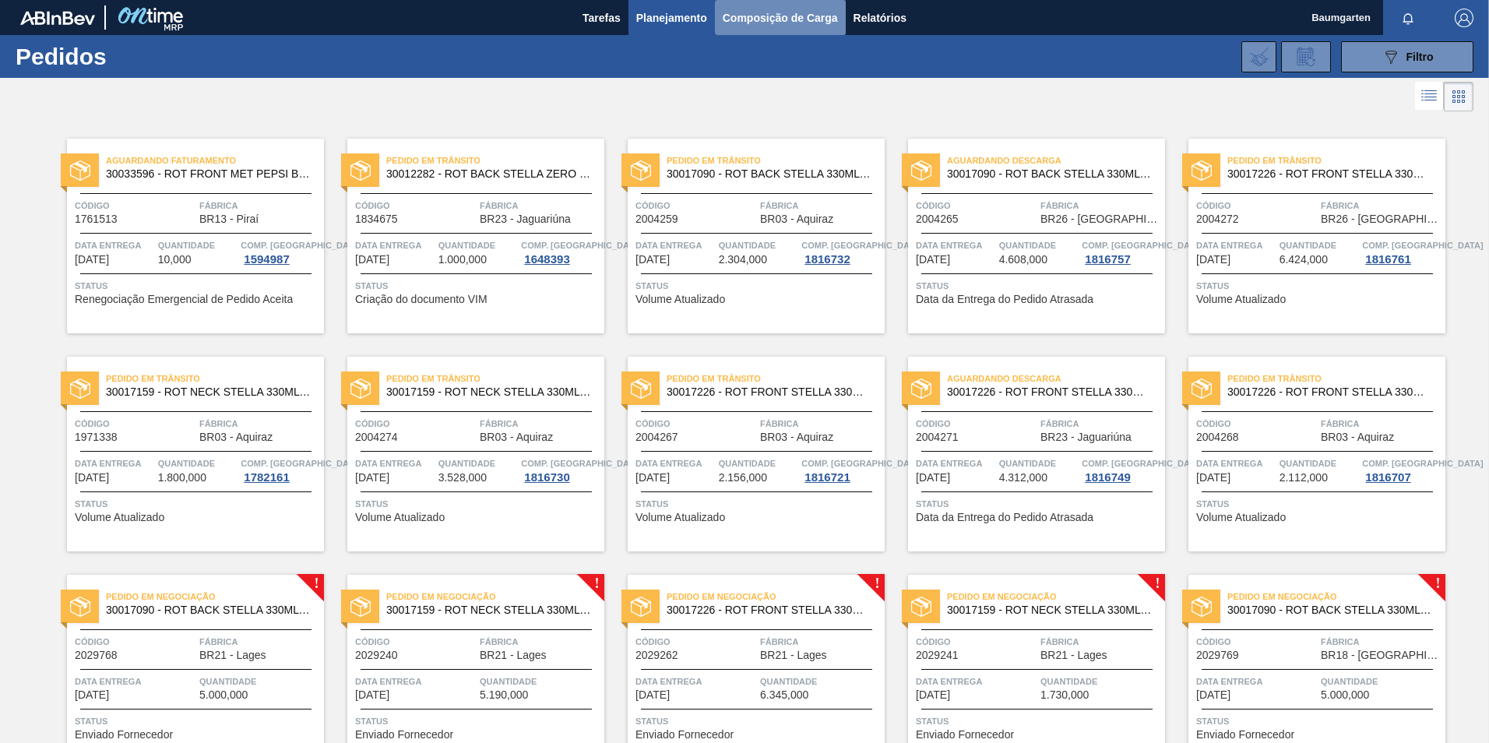
click at [760, 24] on span "Composição de Carga" at bounding box center [780, 18] width 115 height 19
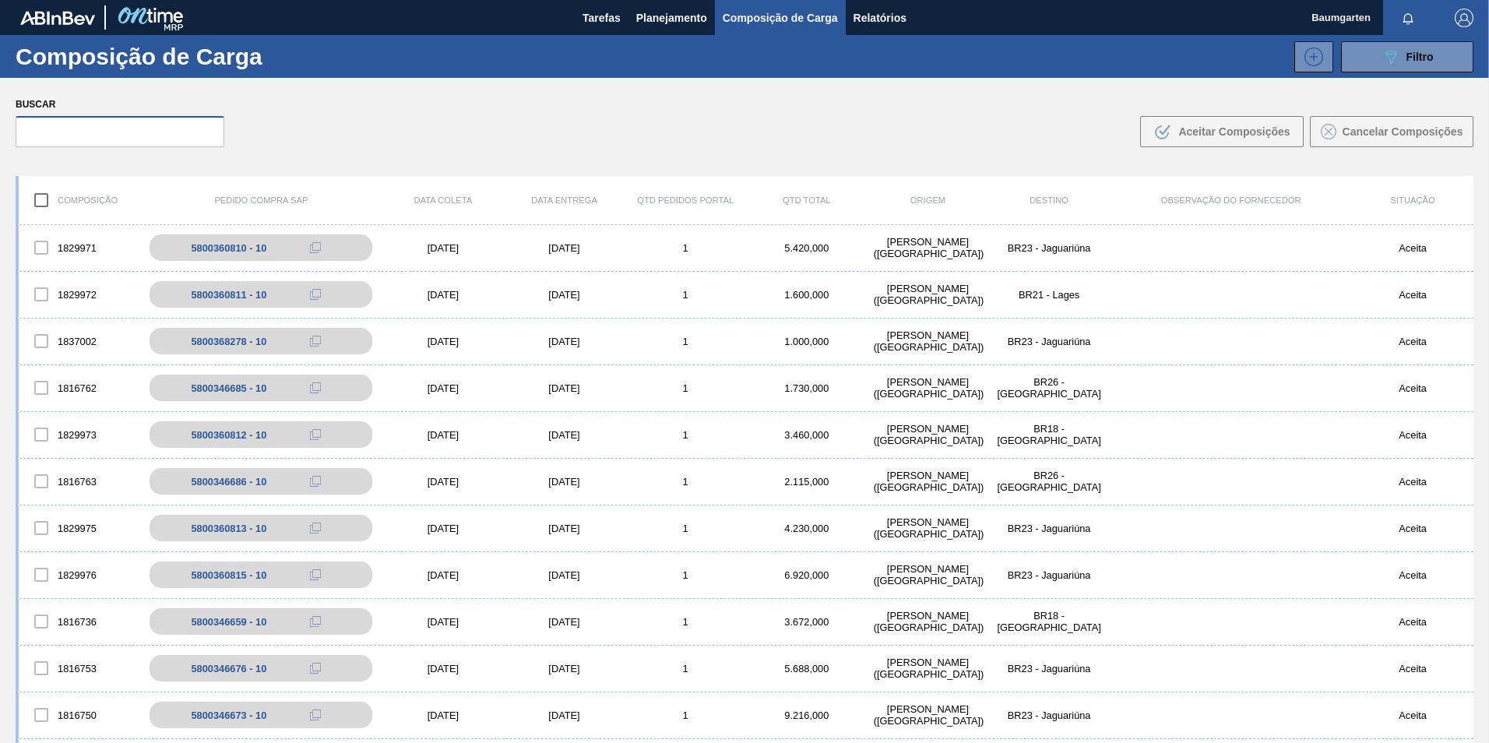
click at [122, 132] on input "text" at bounding box center [120, 131] width 209 height 31
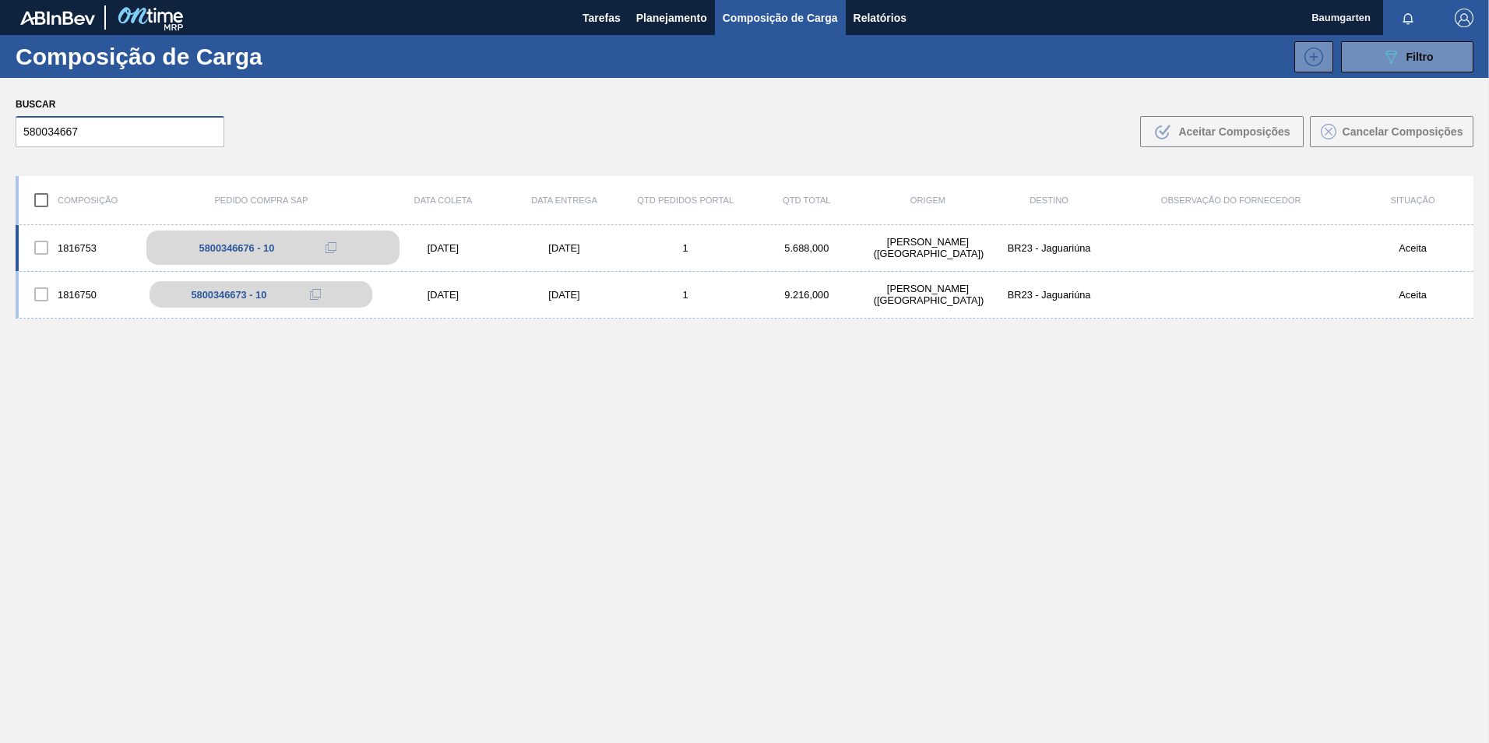
type input "580034667"
click at [225, 247] on div "5800346676 - 10" at bounding box center [237, 248] width 76 height 12
click at [80, 231] on div "1816753 5800346676 - 10 [DATE] [DATE] 1 5.688,000 [PERSON_NAME][GEOGRAPHIC_DATA…" at bounding box center [745, 248] width 1458 height 47
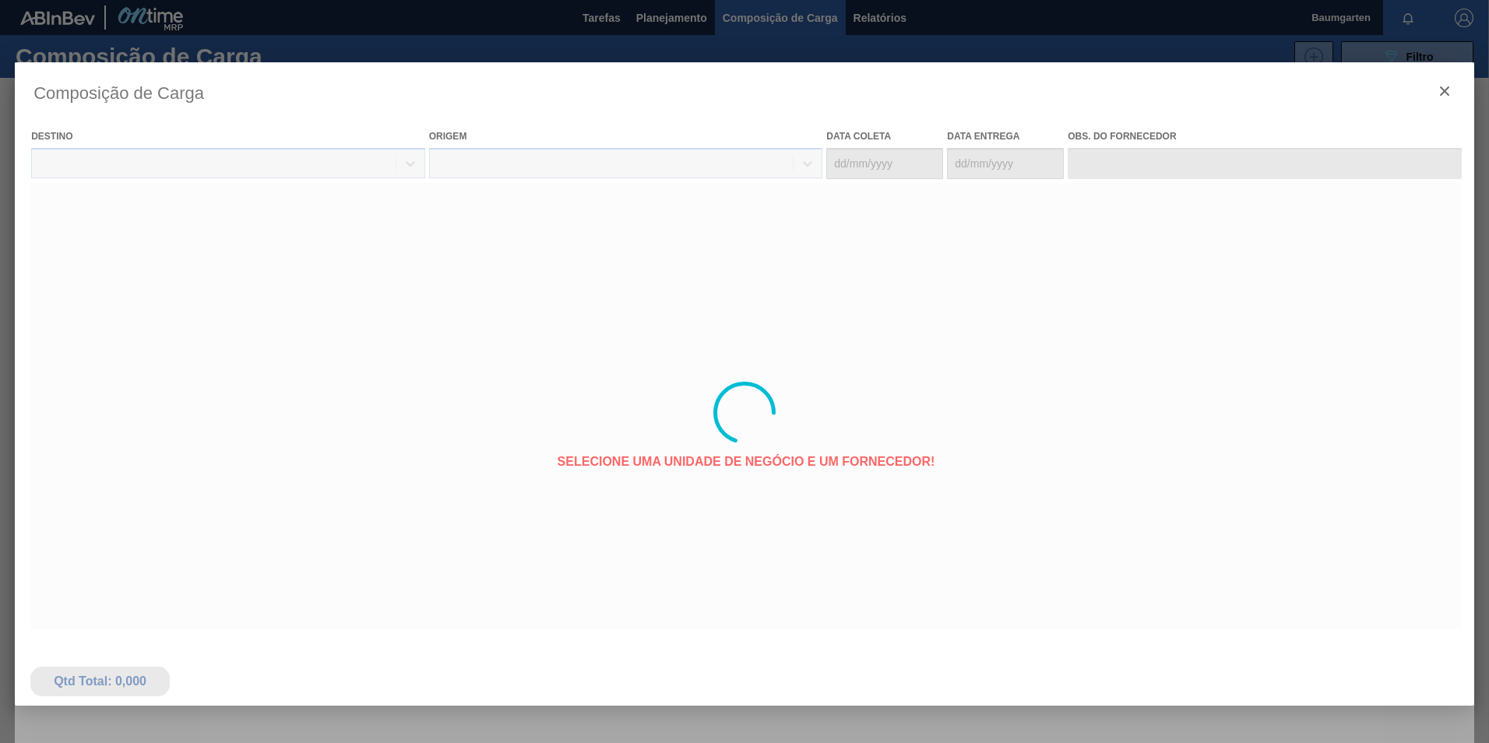
type coleta "[DATE]"
type entrega "[DATE]"
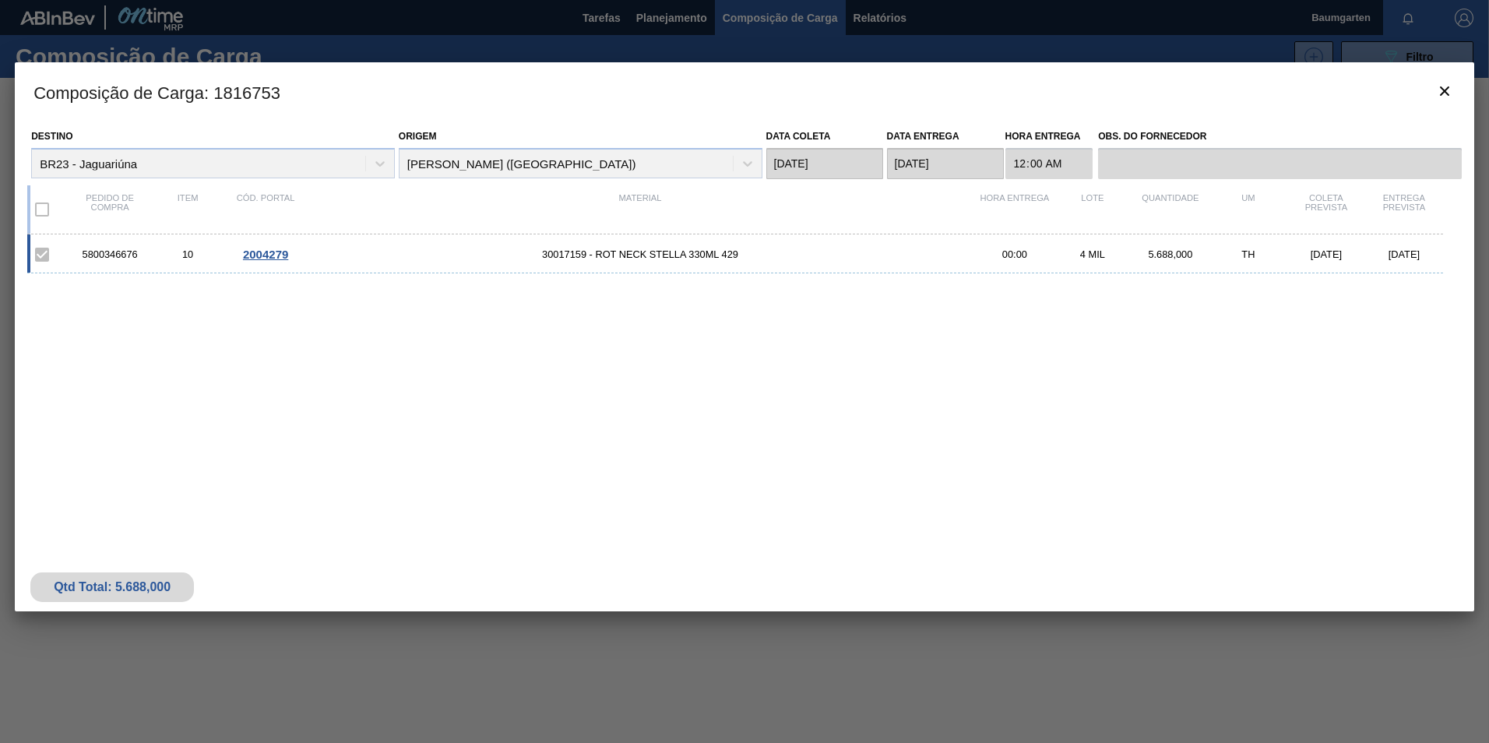
click at [269, 252] on span "2004279" at bounding box center [265, 254] width 45 height 13
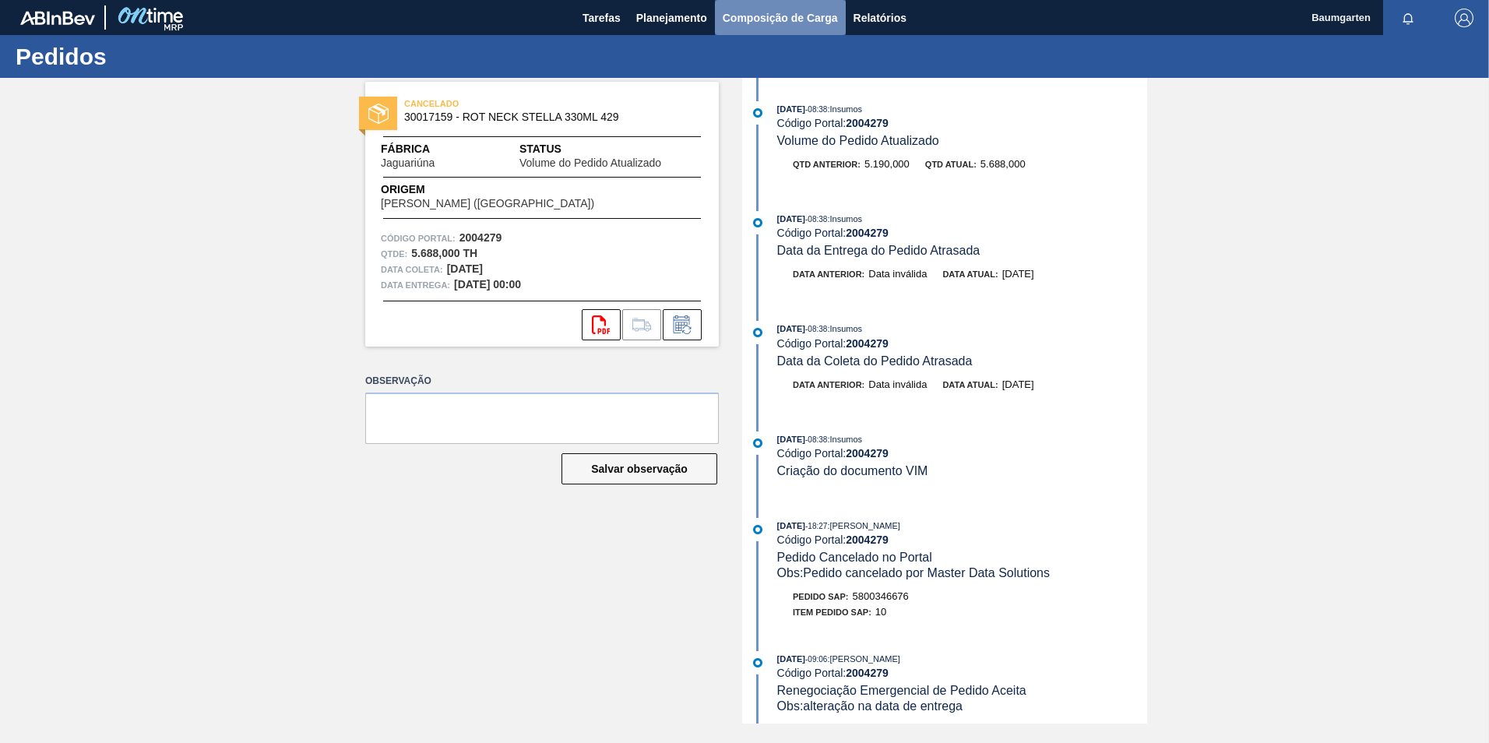
click at [790, 28] on button "Composição de Carga" at bounding box center [780, 17] width 131 height 35
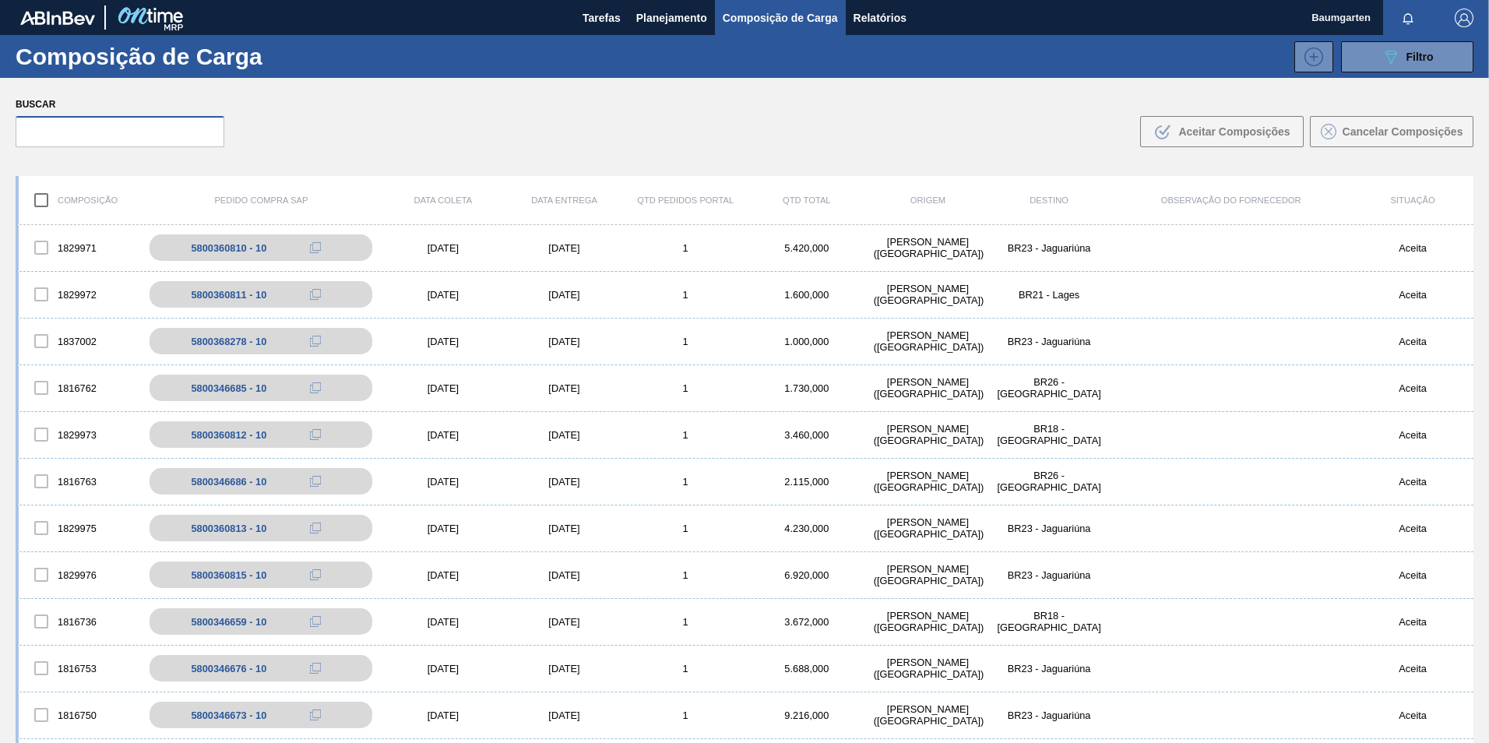
click at [103, 127] on input "text" at bounding box center [120, 131] width 209 height 31
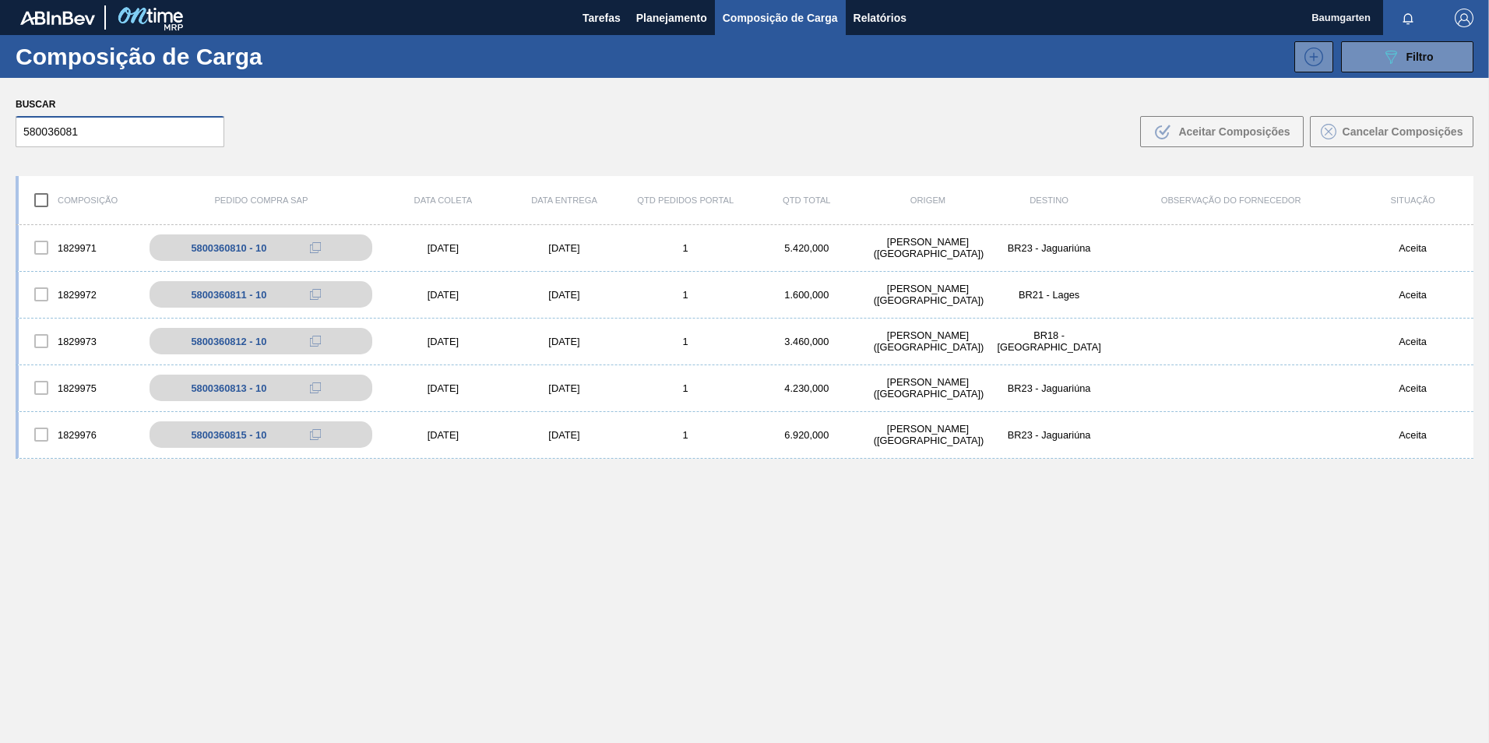
type input "5800360812"
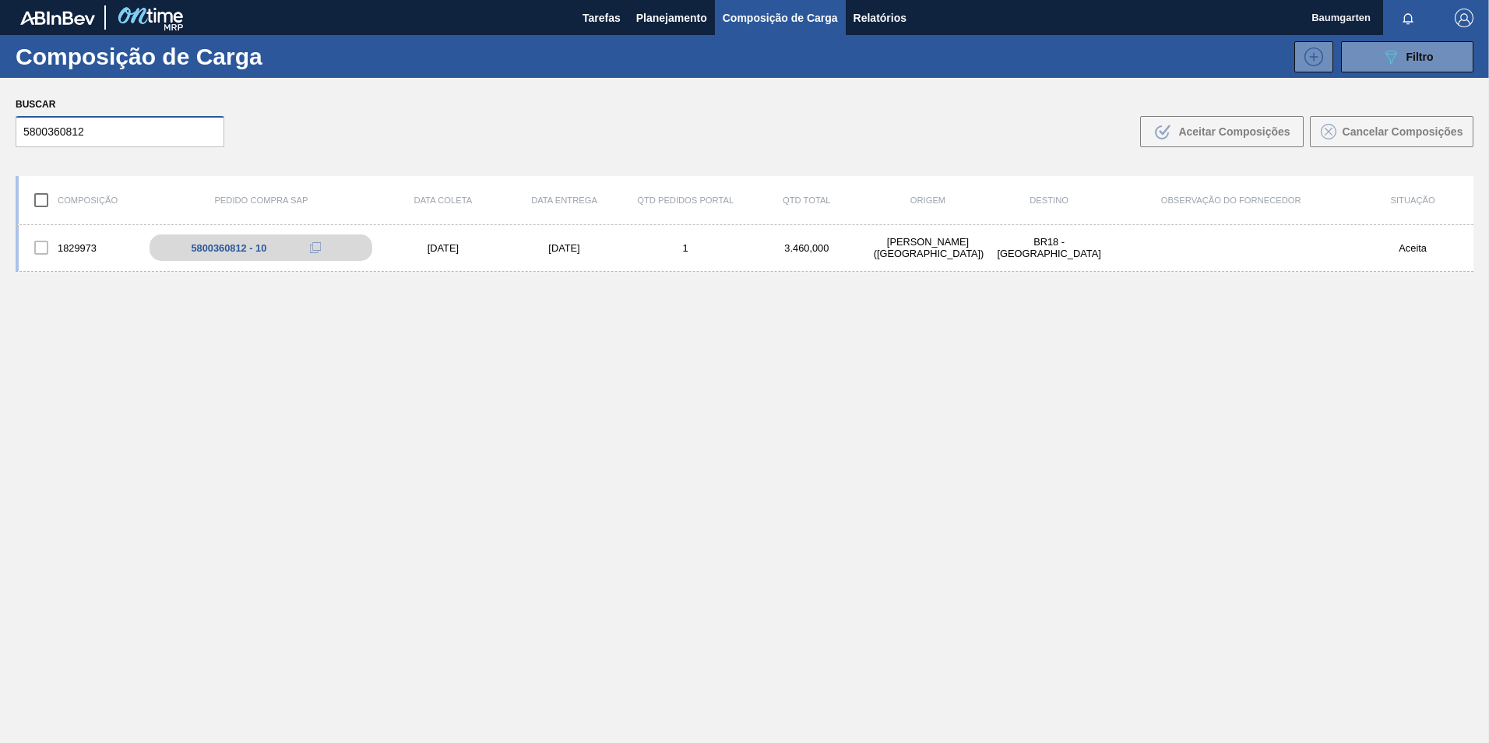
drag, startPoint x: 103, startPoint y: 127, endPoint x: -35, endPoint y: 125, distance: 137.9
click at [0, 0] on html "Tarefas Planejamento Composição de Carga Relatórios [PERSON_NAME] todas como li…" at bounding box center [744, 0] width 1489 height 0
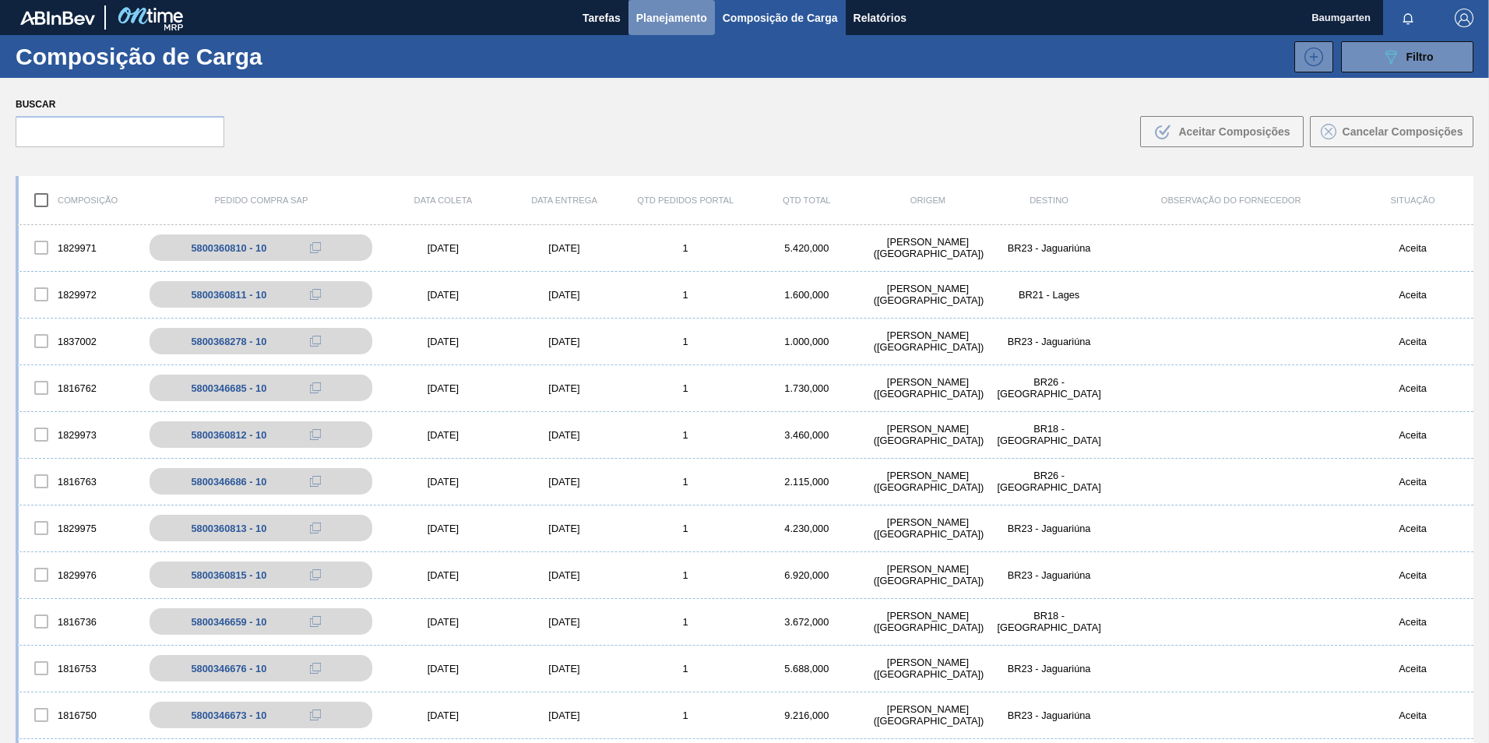
click at [671, 9] on span "Planejamento" at bounding box center [671, 18] width 71 height 19
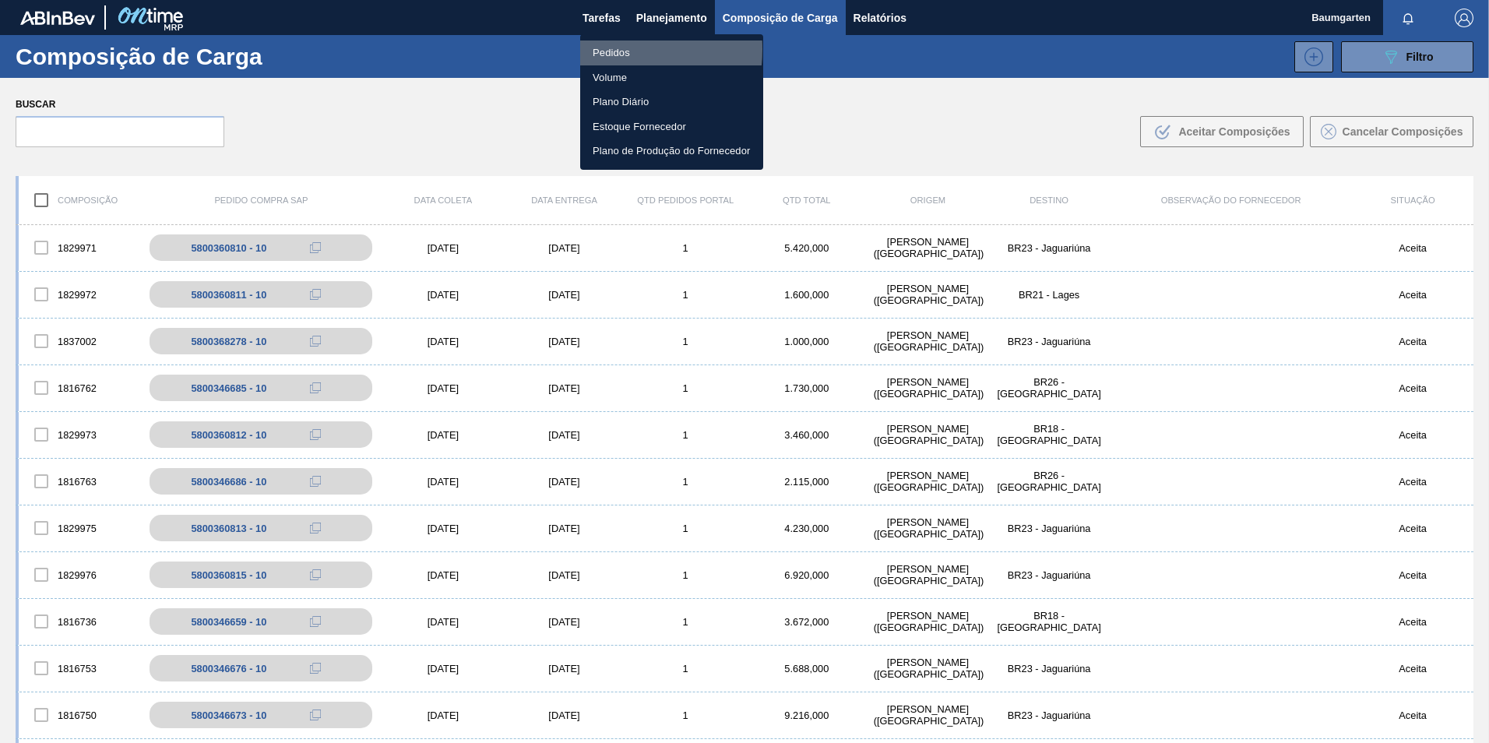
click at [604, 49] on li "Pedidos" at bounding box center [671, 53] width 183 height 25
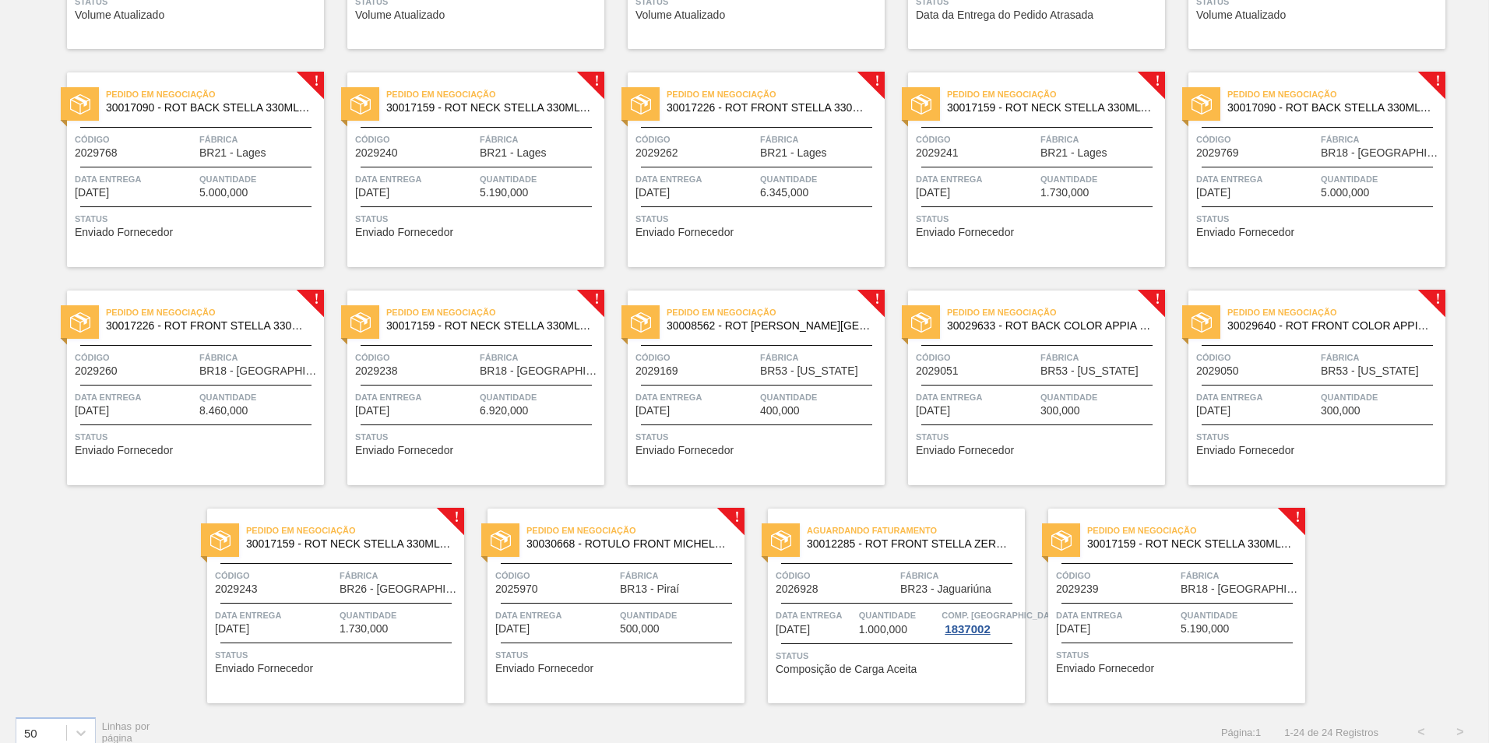
scroll to position [520, 0]
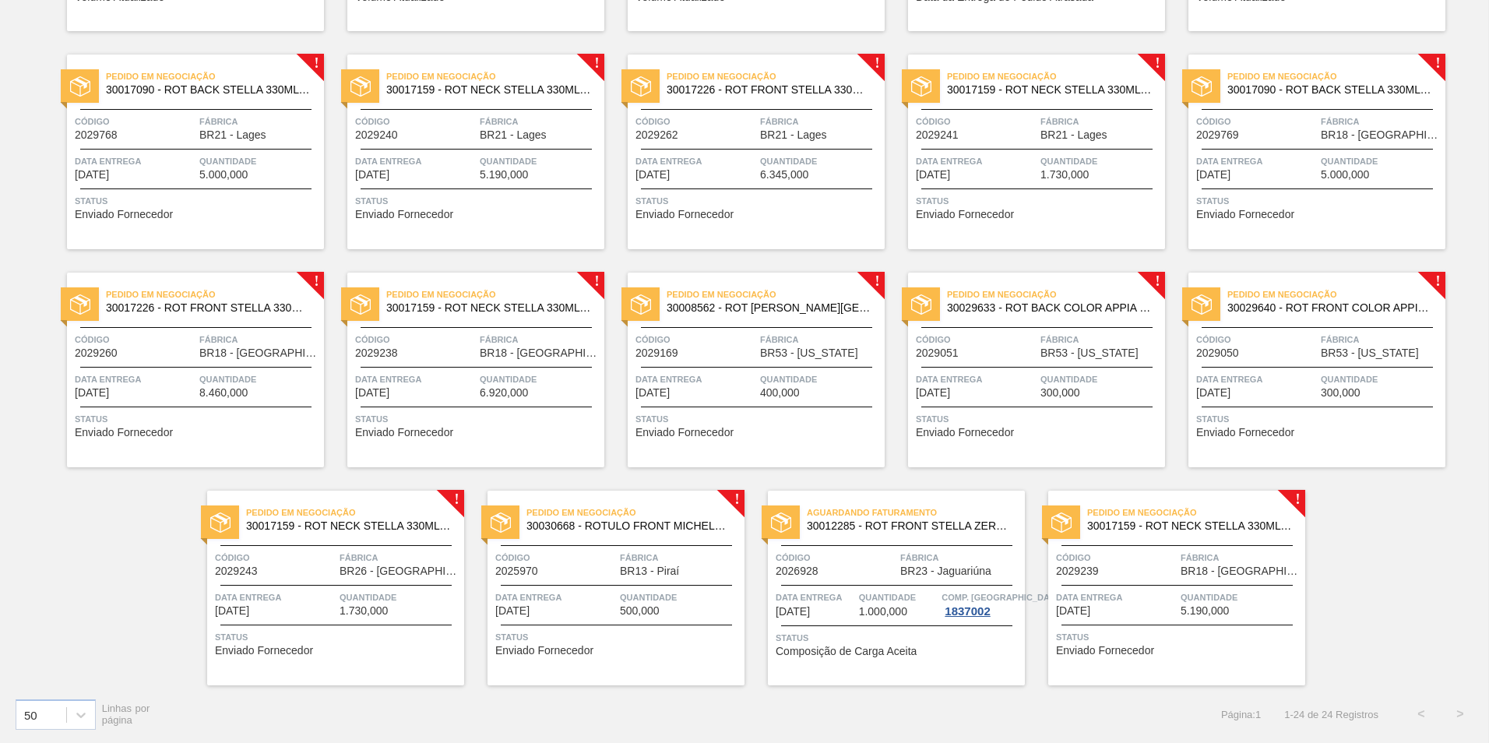
click at [601, 527] on span "30030668 - ROTULO FRONT MICHELOB 330ML EXP CH" at bounding box center [630, 526] width 206 height 12
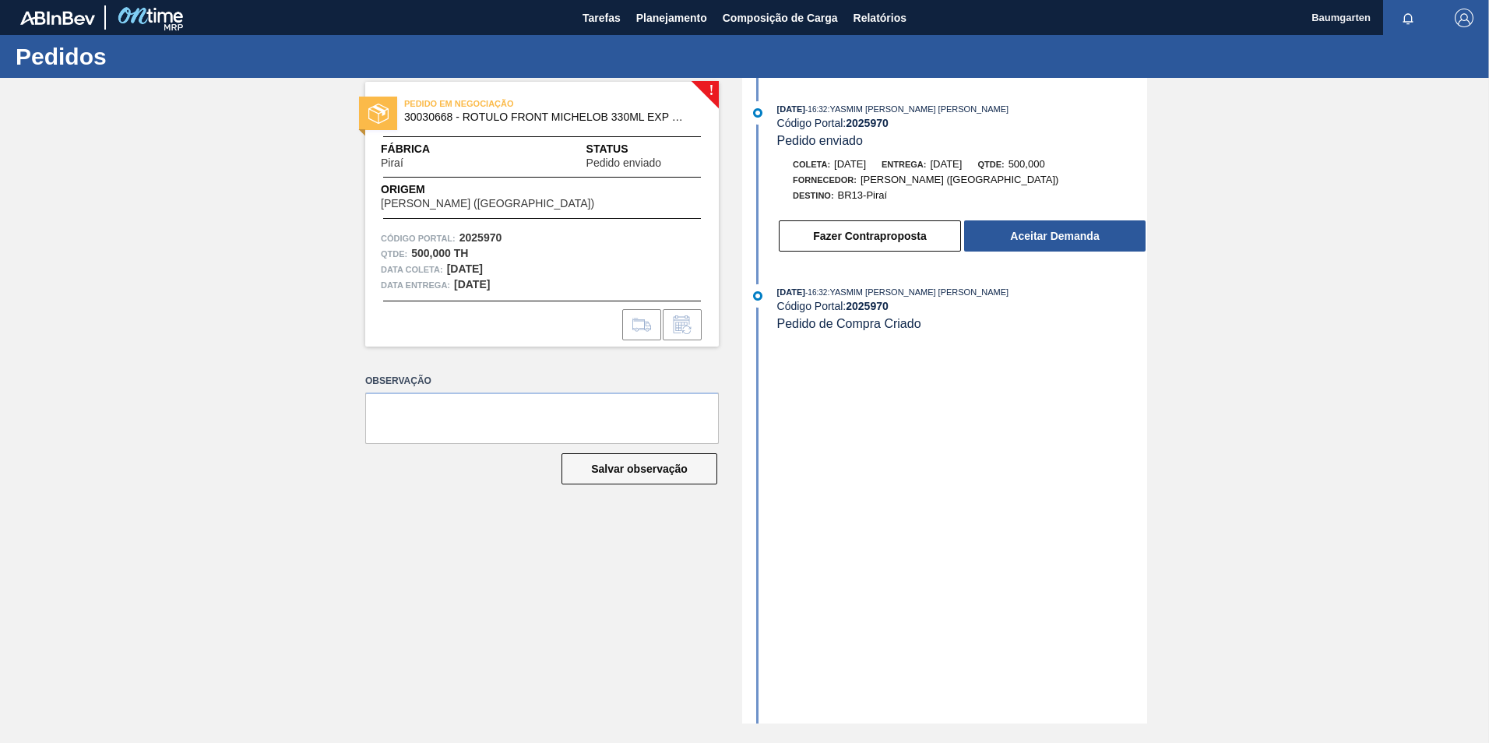
click at [425, 112] on span "30030668 - ROTULO FRONT MICHELOB 330ML EXP CH" at bounding box center [545, 117] width 283 height 12
copy span "30030668"
